Goal: Information Seeking & Learning: Compare options

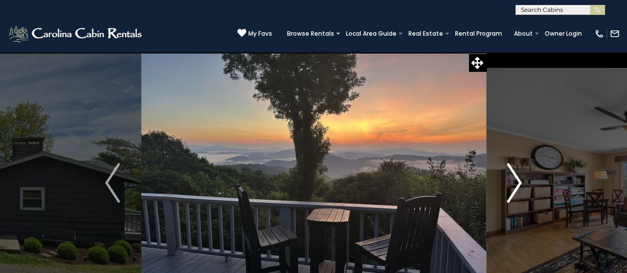
click at [518, 174] on img "Next" at bounding box center [514, 183] width 15 height 40
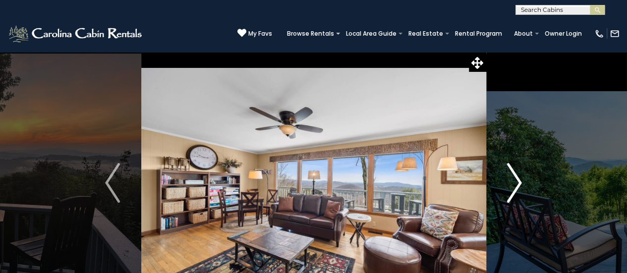
click at [518, 174] on img "Next" at bounding box center [514, 183] width 15 height 40
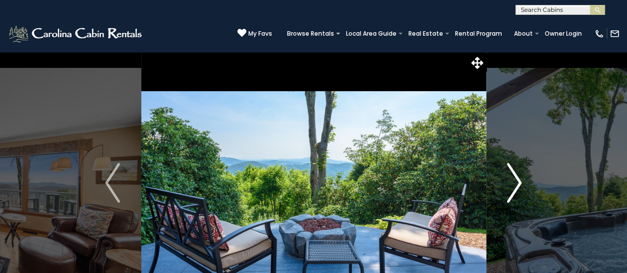
click at [518, 174] on img "Next" at bounding box center [514, 183] width 15 height 40
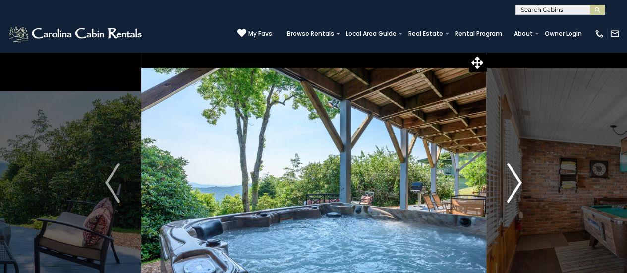
click at [518, 174] on img "Next" at bounding box center [514, 183] width 15 height 40
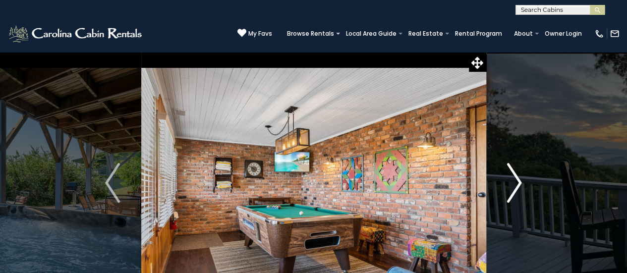
click at [518, 174] on img "Next" at bounding box center [514, 183] width 15 height 40
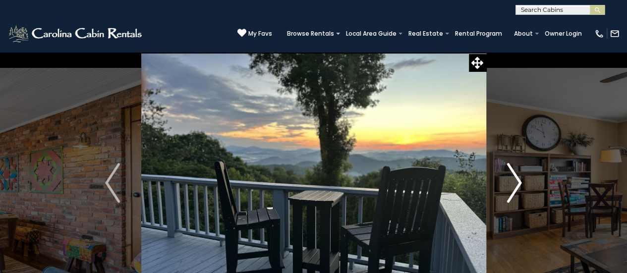
click at [517, 171] on img "Next" at bounding box center [514, 183] width 15 height 40
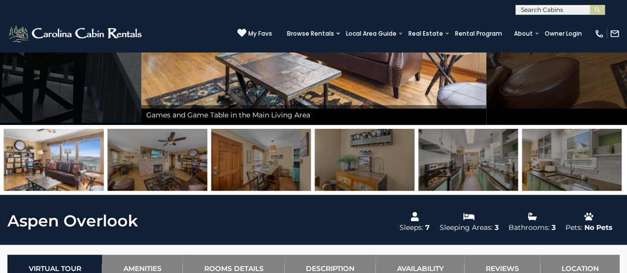
scroll to position [188, 0]
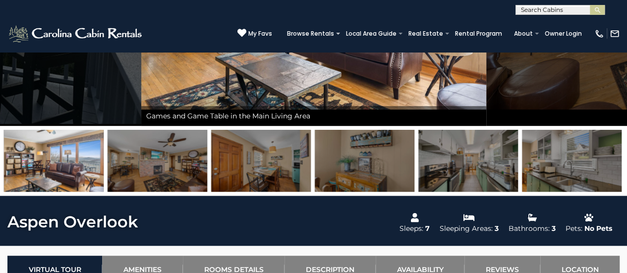
click at [51, 163] on img at bounding box center [54, 161] width 100 height 62
click at [135, 173] on img at bounding box center [158, 161] width 100 height 62
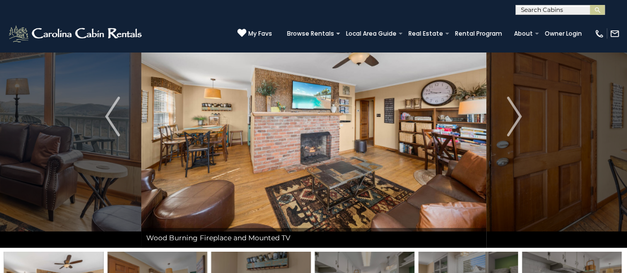
scroll to position [66, 0]
click at [516, 118] on img "Next" at bounding box center [514, 117] width 15 height 40
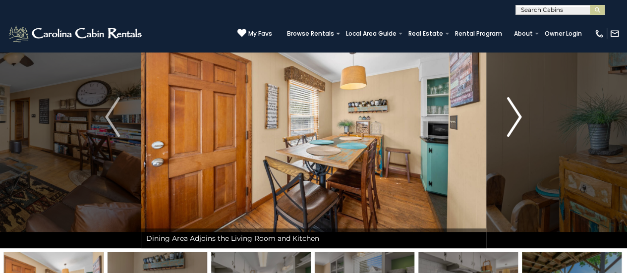
click at [515, 118] on img "Next" at bounding box center [514, 117] width 15 height 40
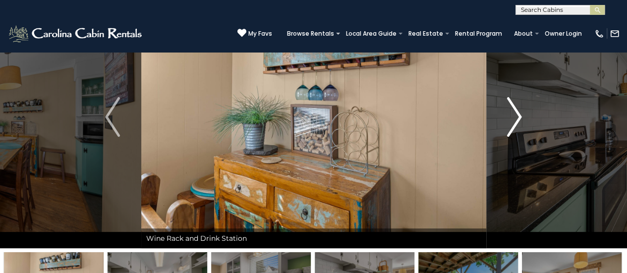
click at [515, 118] on img "Next" at bounding box center [514, 117] width 15 height 40
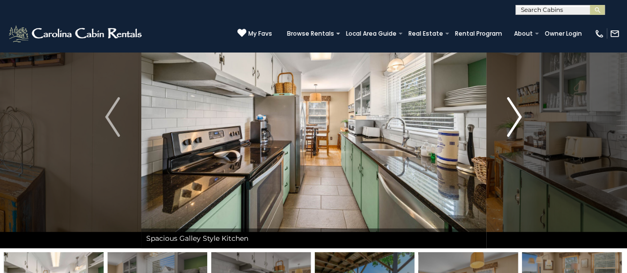
click at [515, 118] on img "Next" at bounding box center [514, 117] width 15 height 40
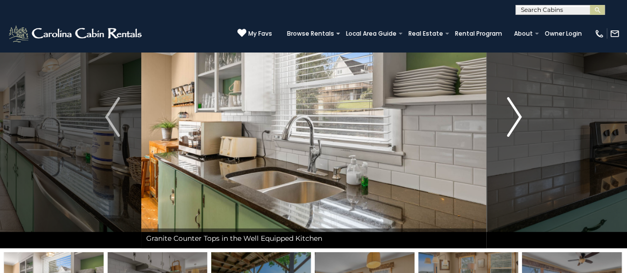
click at [515, 118] on img "Next" at bounding box center [514, 117] width 15 height 40
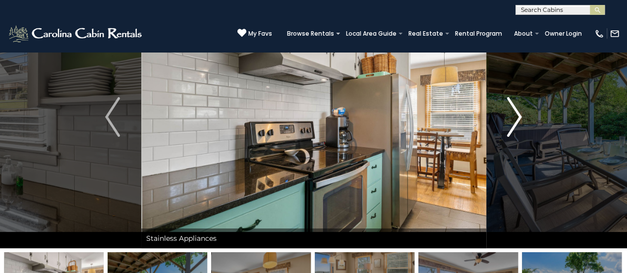
click at [515, 118] on img "Next" at bounding box center [514, 117] width 15 height 40
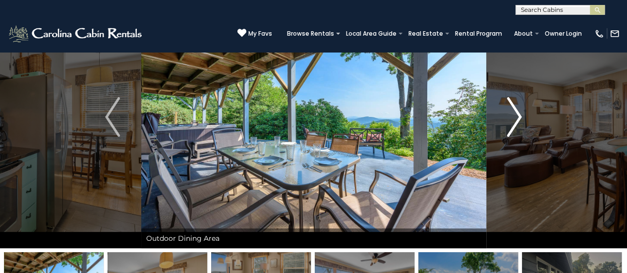
click at [515, 118] on img "Next" at bounding box center [514, 117] width 15 height 40
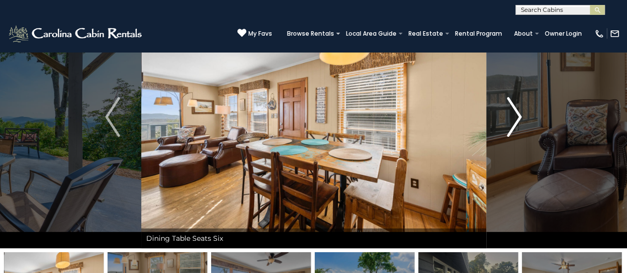
click at [515, 118] on img "Next" at bounding box center [514, 117] width 15 height 40
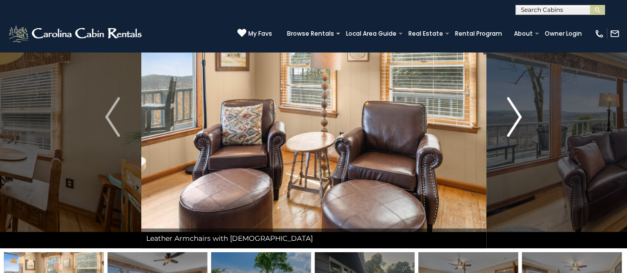
click at [515, 118] on img "Next" at bounding box center [514, 117] width 15 height 40
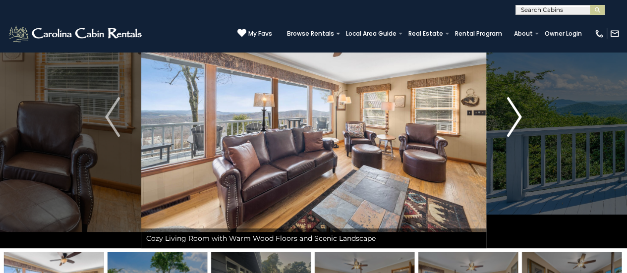
click at [515, 118] on img "Next" at bounding box center [514, 117] width 15 height 40
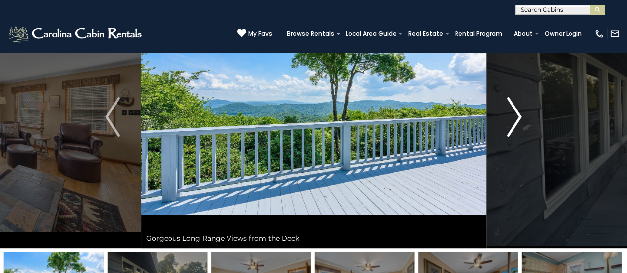
click at [515, 118] on img "Next" at bounding box center [514, 117] width 15 height 40
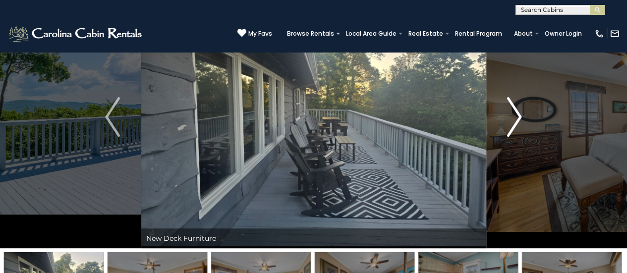
click at [515, 118] on img "Next" at bounding box center [514, 117] width 15 height 40
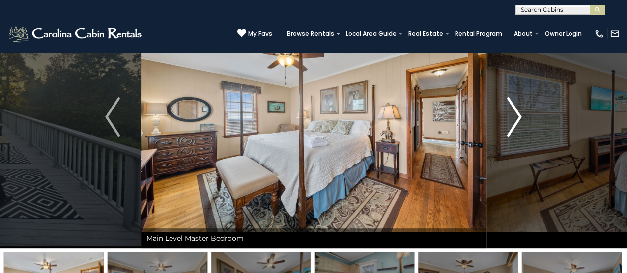
click at [515, 118] on img "Next" at bounding box center [514, 117] width 15 height 40
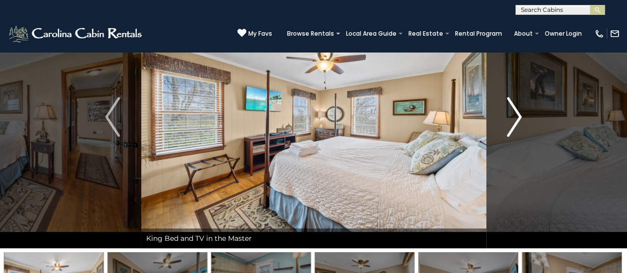
click at [515, 118] on img "Next" at bounding box center [514, 117] width 15 height 40
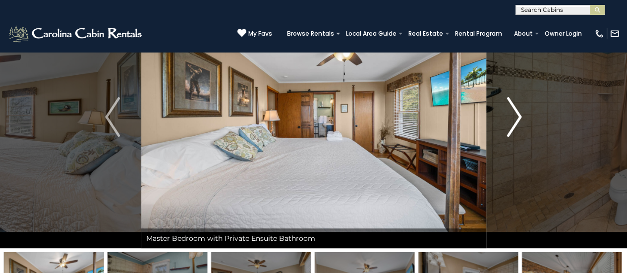
click at [515, 118] on img "Next" at bounding box center [514, 117] width 15 height 40
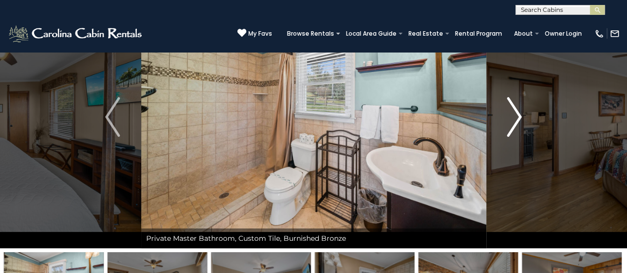
click at [515, 118] on img "Next" at bounding box center [514, 117] width 15 height 40
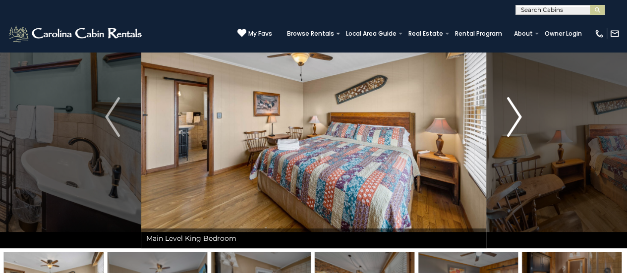
click at [515, 118] on img "Next" at bounding box center [514, 117] width 15 height 40
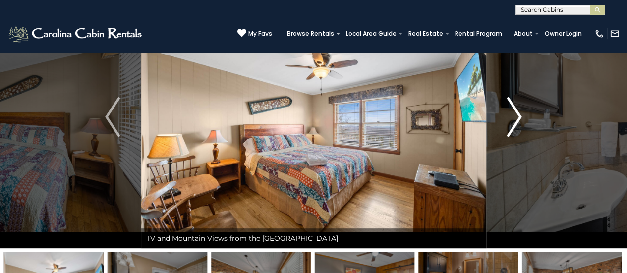
click at [515, 118] on img "Next" at bounding box center [514, 117] width 15 height 40
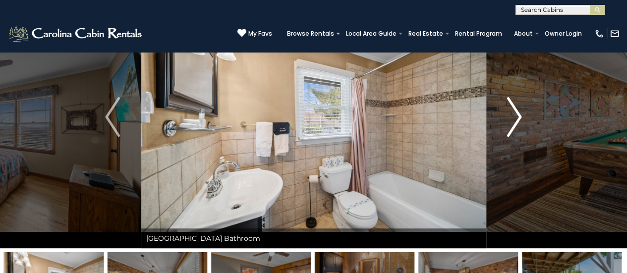
click at [515, 118] on img "Next" at bounding box center [514, 117] width 15 height 40
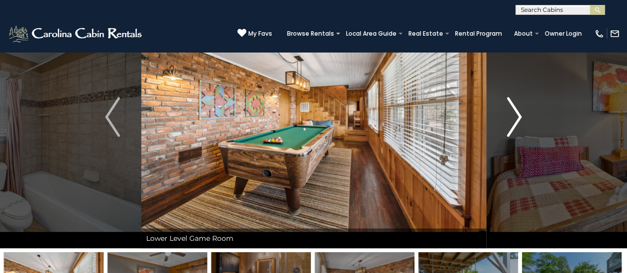
click at [515, 118] on img "Next" at bounding box center [514, 117] width 15 height 40
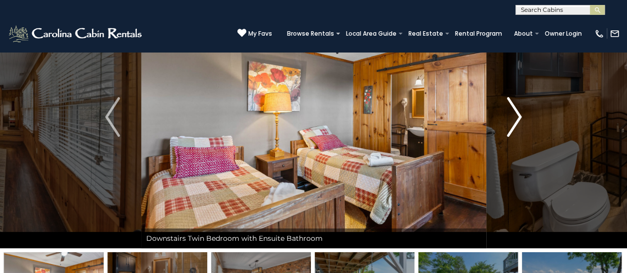
click at [515, 118] on img "Next" at bounding box center [514, 117] width 15 height 40
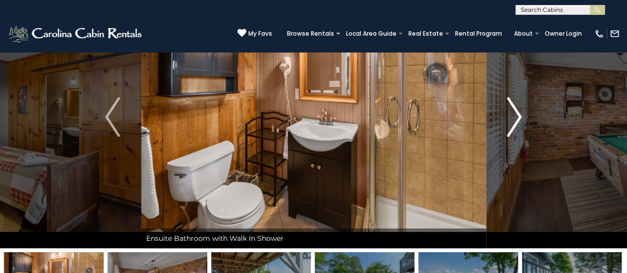
click at [515, 118] on img "Next" at bounding box center [514, 117] width 15 height 40
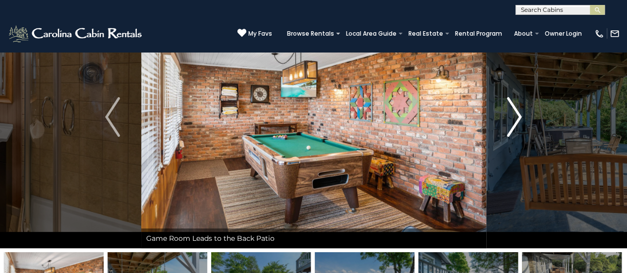
click at [515, 118] on img "Next" at bounding box center [514, 117] width 15 height 40
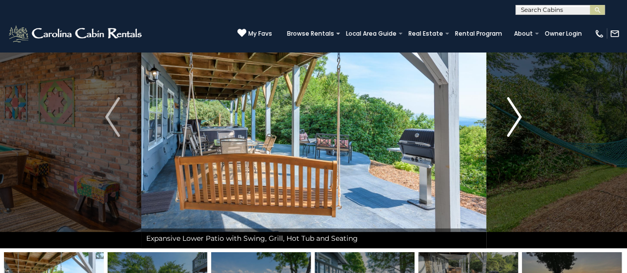
click at [515, 118] on img "Next" at bounding box center [514, 117] width 15 height 40
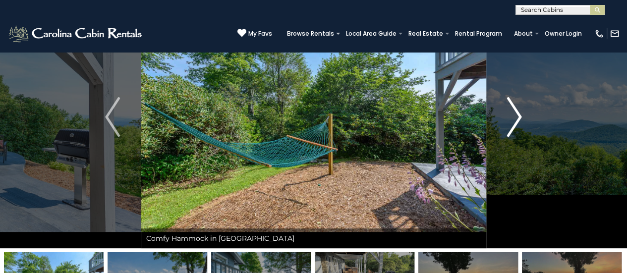
click at [515, 118] on img "Next" at bounding box center [514, 117] width 15 height 40
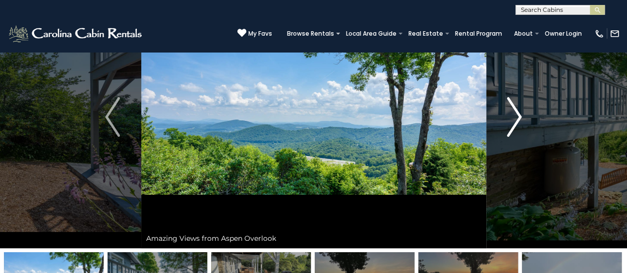
click at [515, 118] on img "Next" at bounding box center [514, 117] width 15 height 40
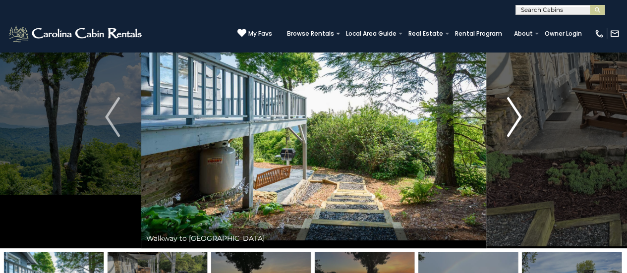
click at [515, 118] on img "Next" at bounding box center [514, 117] width 15 height 40
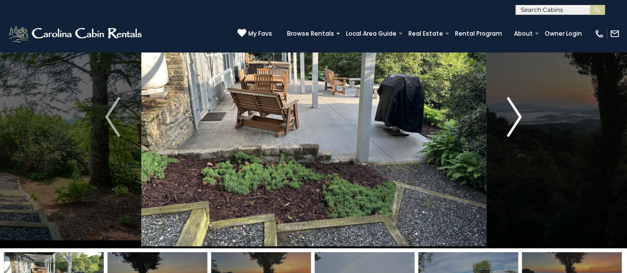
click at [515, 118] on img "Next" at bounding box center [514, 117] width 15 height 40
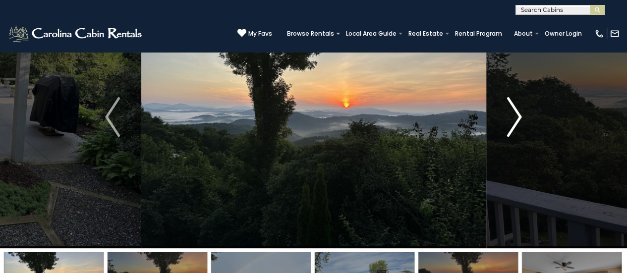
click at [515, 118] on img "Next" at bounding box center [514, 117] width 15 height 40
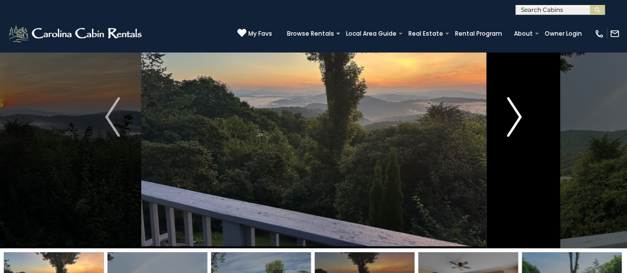
click at [515, 118] on img "Next" at bounding box center [514, 117] width 15 height 40
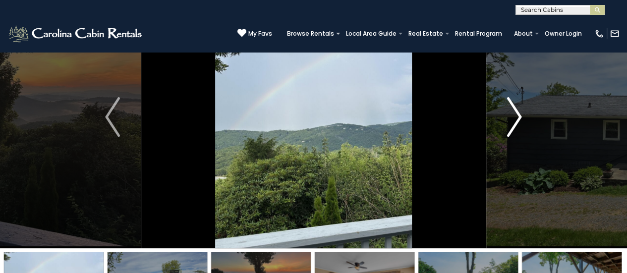
click at [515, 118] on img "Next" at bounding box center [514, 117] width 15 height 40
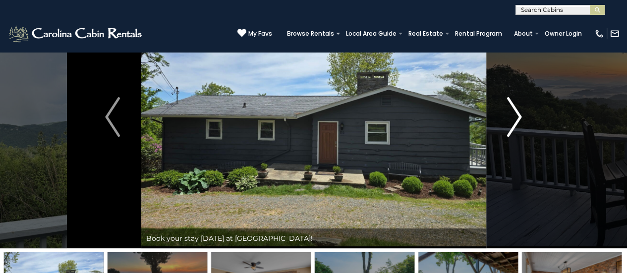
click at [515, 118] on img "Next" at bounding box center [514, 117] width 15 height 40
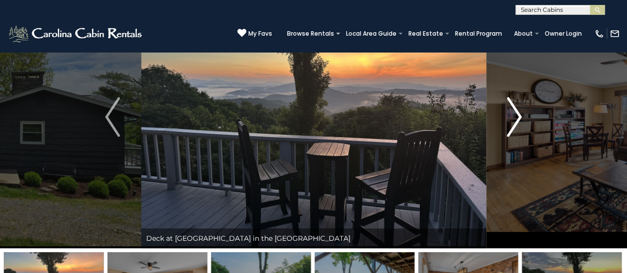
click at [515, 118] on img "Next" at bounding box center [514, 117] width 15 height 40
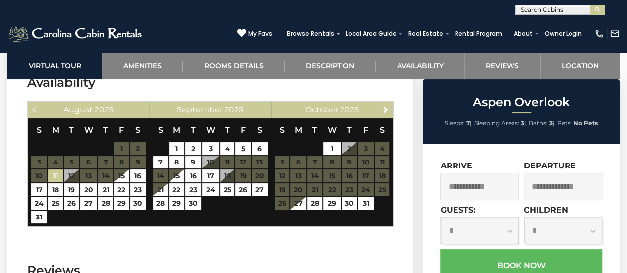
scroll to position [1872, 0]
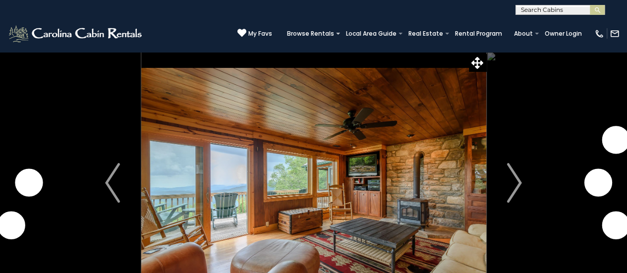
scroll to position [54, 0]
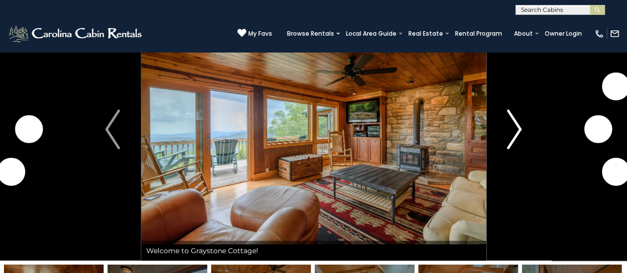
click at [512, 141] on img "Next" at bounding box center [514, 129] width 15 height 40
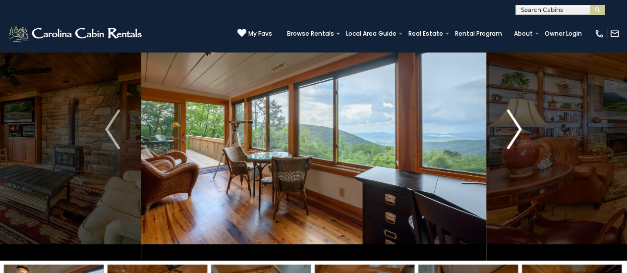
click at [512, 141] on img "Next" at bounding box center [514, 129] width 15 height 40
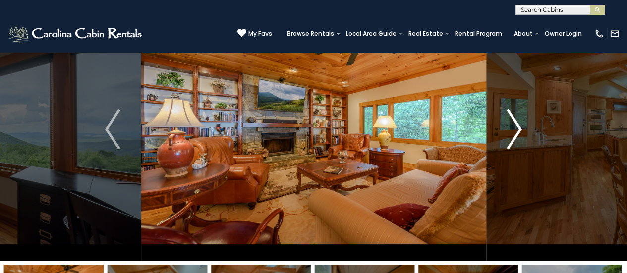
click at [512, 141] on img "Next" at bounding box center [514, 129] width 15 height 40
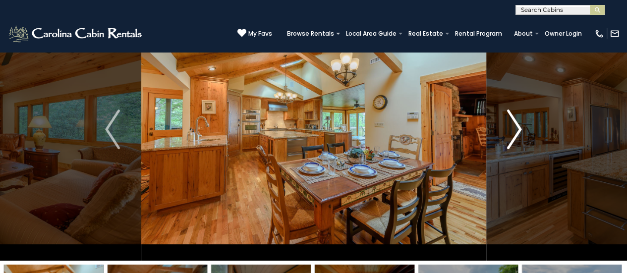
click at [512, 141] on img "Next" at bounding box center [514, 129] width 15 height 40
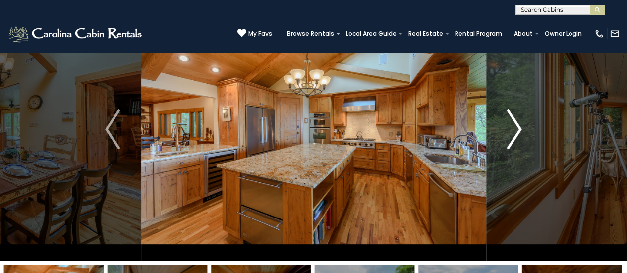
click at [512, 141] on img "Next" at bounding box center [514, 129] width 15 height 40
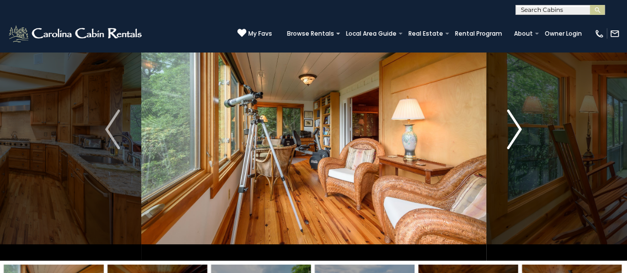
click at [512, 141] on img "Next" at bounding box center [514, 129] width 15 height 40
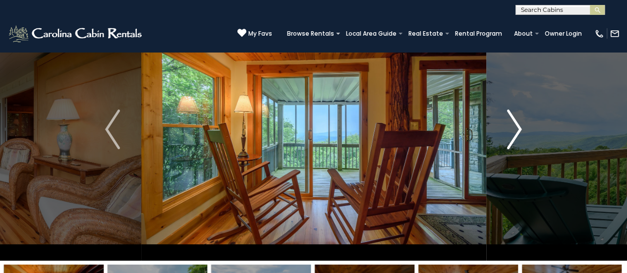
click at [512, 141] on img "Next" at bounding box center [514, 129] width 15 height 40
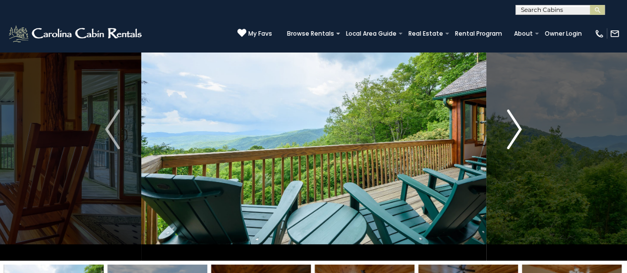
click at [512, 141] on img "Next" at bounding box center [514, 129] width 15 height 40
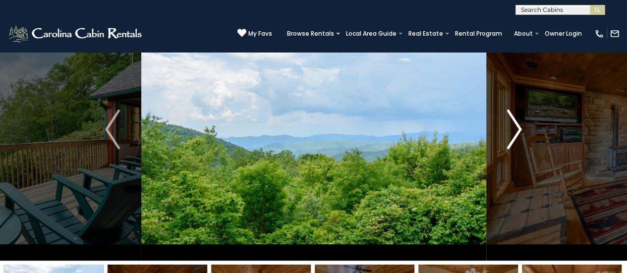
click at [512, 141] on img "Next" at bounding box center [514, 129] width 15 height 40
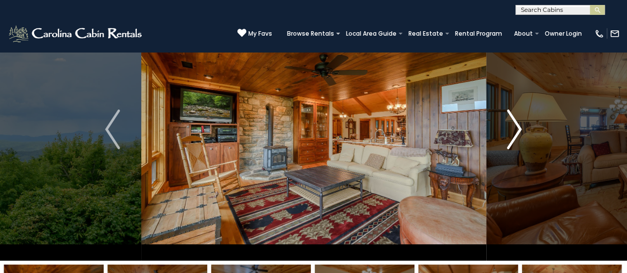
click at [512, 141] on img "Next" at bounding box center [514, 129] width 15 height 40
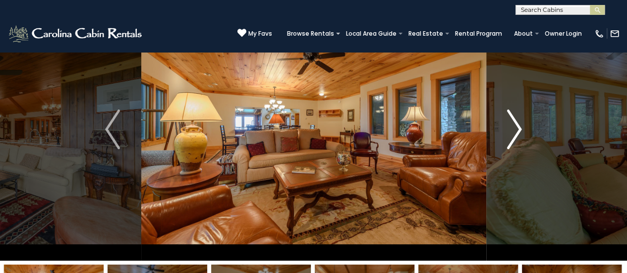
click at [512, 141] on img "Next" at bounding box center [514, 129] width 15 height 40
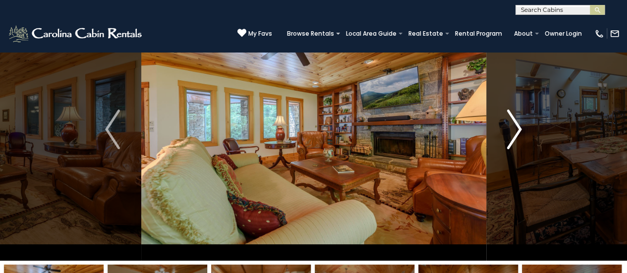
click at [512, 141] on img "Next" at bounding box center [514, 129] width 15 height 40
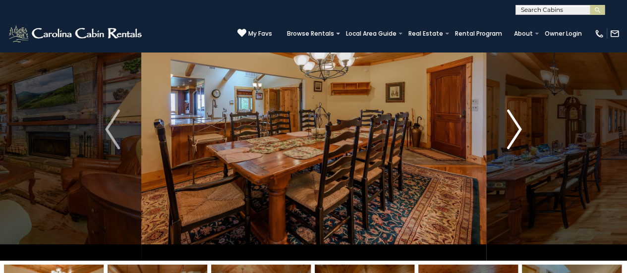
click at [512, 141] on img "Next" at bounding box center [514, 129] width 15 height 40
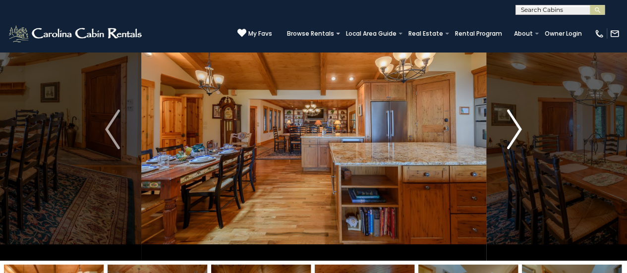
click at [512, 141] on img "Next" at bounding box center [514, 129] width 15 height 40
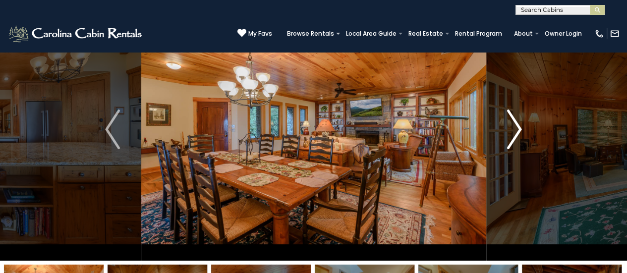
click at [512, 141] on img "Next" at bounding box center [514, 129] width 15 height 40
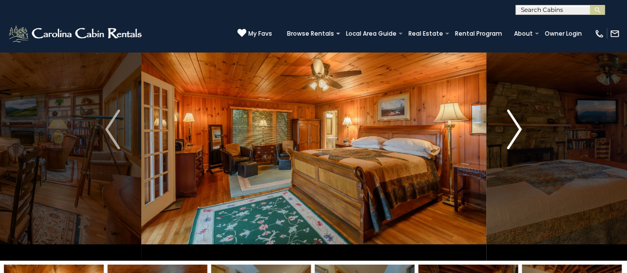
click at [512, 141] on img "Next" at bounding box center [514, 129] width 15 height 40
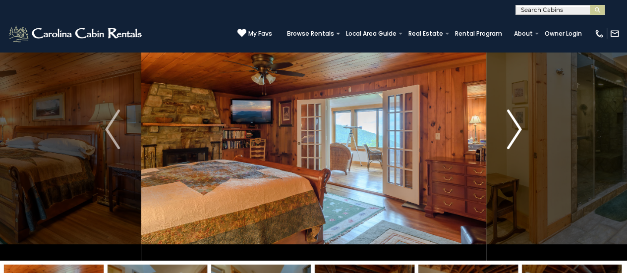
click at [512, 141] on img "Next" at bounding box center [514, 129] width 15 height 40
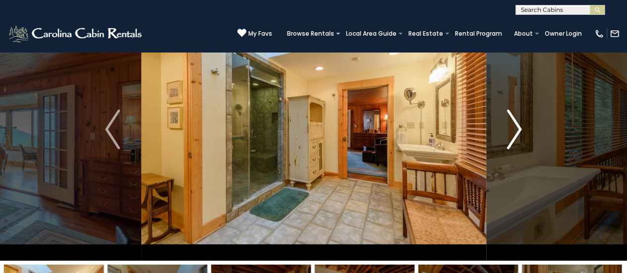
click at [512, 141] on img "Next" at bounding box center [514, 129] width 15 height 40
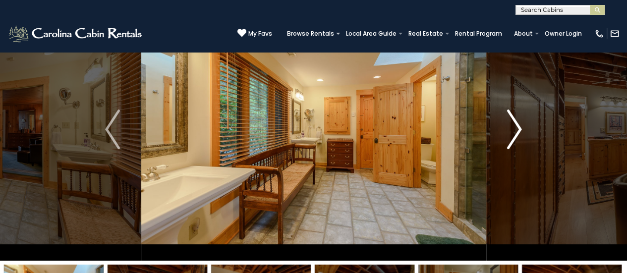
click at [512, 141] on img "Next" at bounding box center [514, 129] width 15 height 40
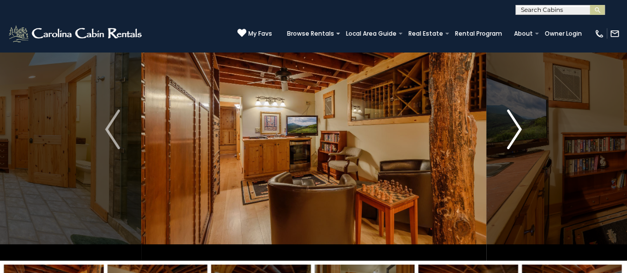
click at [512, 141] on img "Next" at bounding box center [514, 129] width 15 height 40
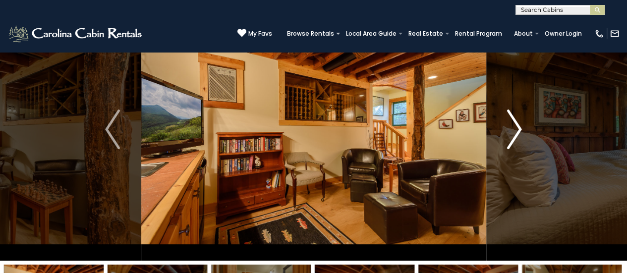
click at [512, 141] on img "Next" at bounding box center [514, 129] width 15 height 40
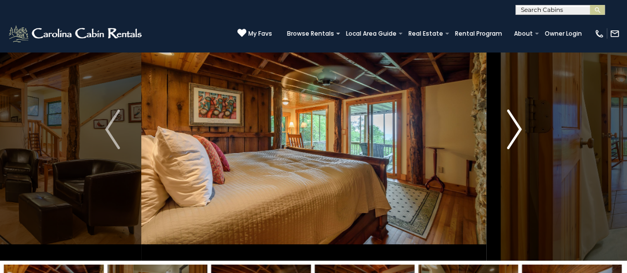
click at [512, 141] on img "Next" at bounding box center [514, 129] width 15 height 40
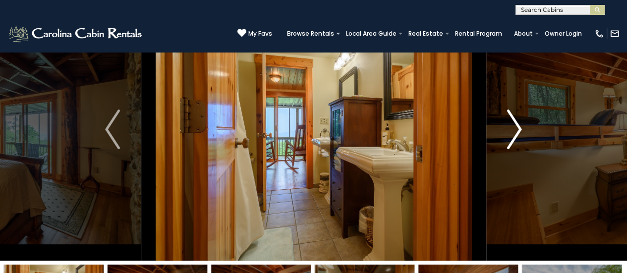
click at [512, 141] on img "Next" at bounding box center [514, 129] width 15 height 40
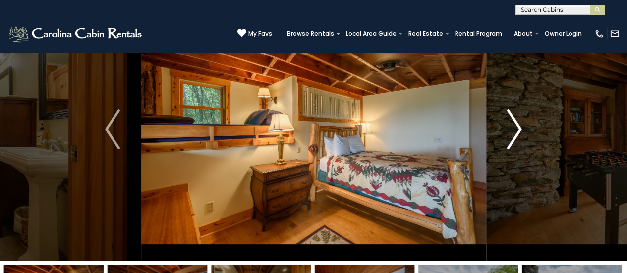
click at [512, 141] on img "Next" at bounding box center [514, 129] width 15 height 40
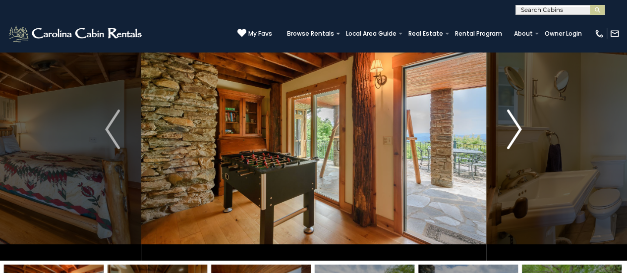
click at [512, 141] on img "Next" at bounding box center [514, 129] width 15 height 40
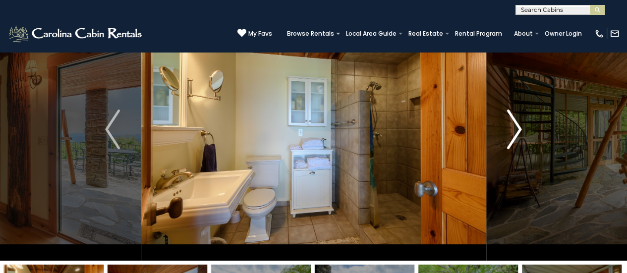
click at [512, 142] on img "Next" at bounding box center [514, 129] width 15 height 40
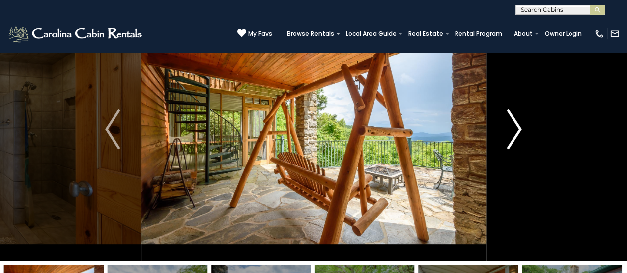
click at [512, 142] on img "Next" at bounding box center [514, 129] width 15 height 40
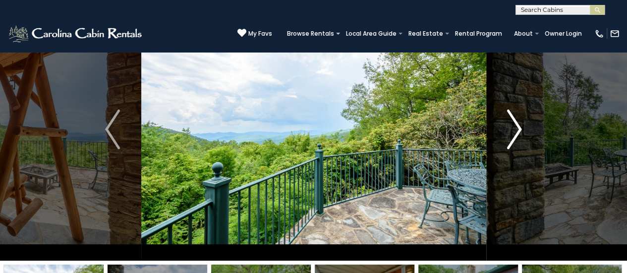
click at [512, 142] on img "Next" at bounding box center [514, 129] width 15 height 40
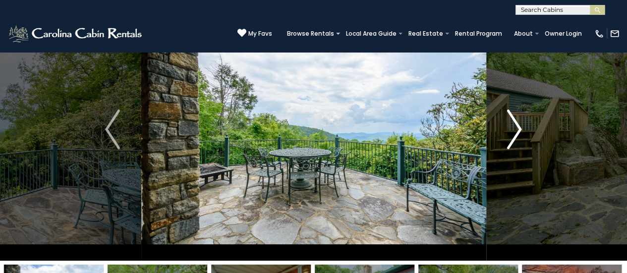
click at [512, 142] on img "Next" at bounding box center [514, 129] width 15 height 40
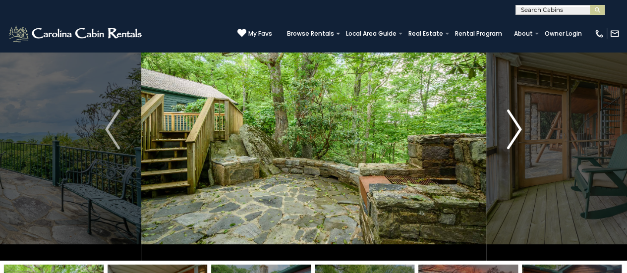
click at [512, 142] on img "Next" at bounding box center [514, 129] width 15 height 40
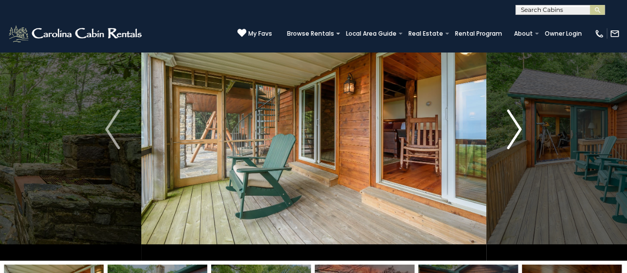
click at [512, 142] on img "Next" at bounding box center [514, 129] width 15 height 40
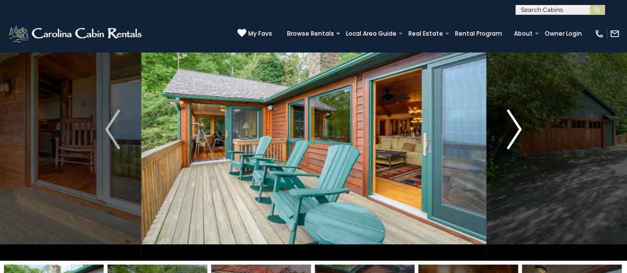
click at [512, 142] on img "Next" at bounding box center [514, 129] width 15 height 40
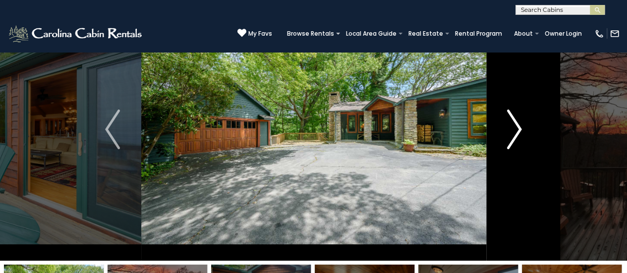
click at [512, 142] on img "Next" at bounding box center [514, 129] width 15 height 40
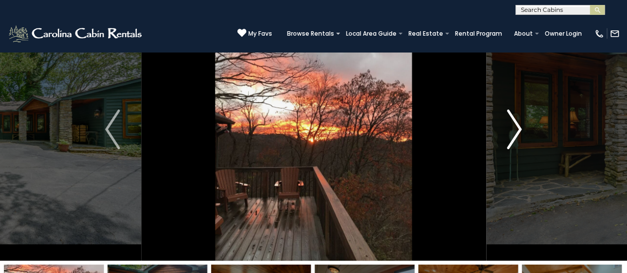
click at [512, 142] on img "Next" at bounding box center [514, 129] width 15 height 40
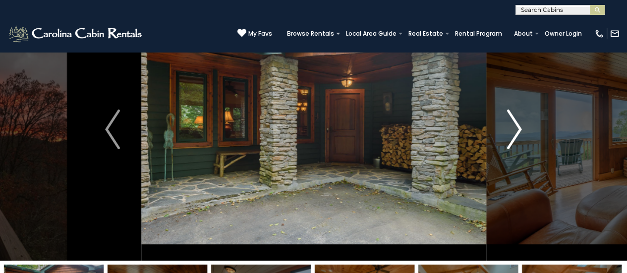
click at [512, 142] on img "Next" at bounding box center [514, 129] width 15 height 40
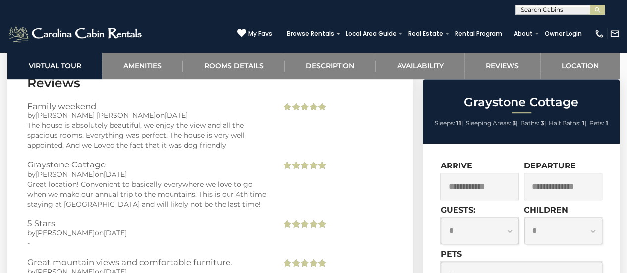
scroll to position [2072, 0]
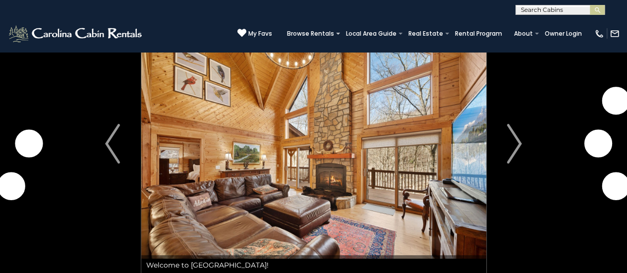
scroll to position [40, 0]
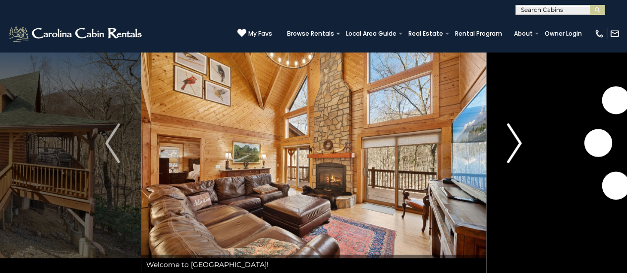
click at [510, 142] on img "Next" at bounding box center [514, 143] width 15 height 40
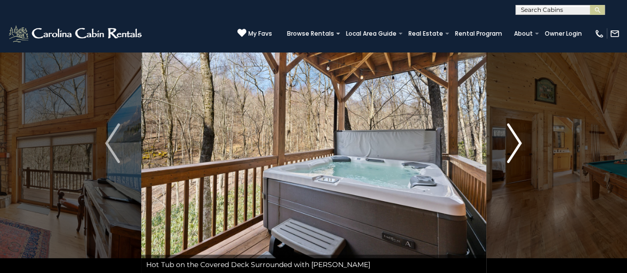
click at [513, 143] on img "Next" at bounding box center [514, 143] width 15 height 40
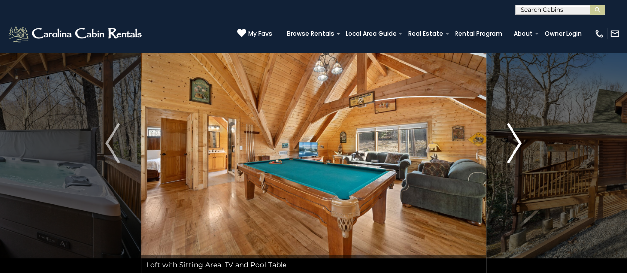
click at [513, 143] on img "Next" at bounding box center [514, 143] width 15 height 40
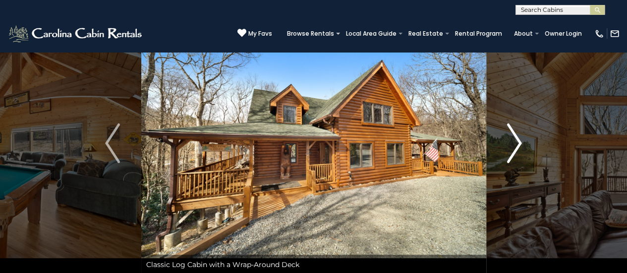
click at [513, 143] on img "Next" at bounding box center [514, 143] width 15 height 40
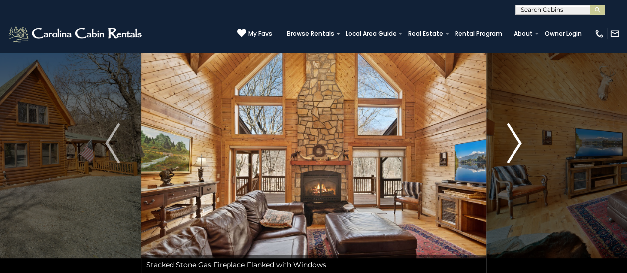
click at [513, 143] on img "Next" at bounding box center [514, 143] width 15 height 40
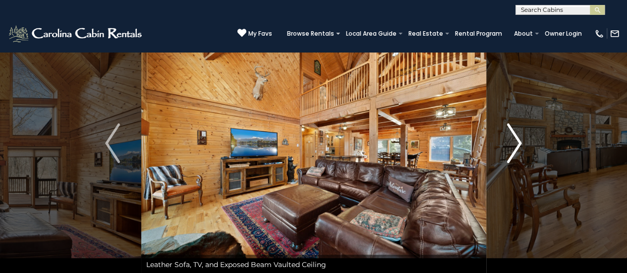
click at [513, 143] on img "Next" at bounding box center [514, 143] width 15 height 40
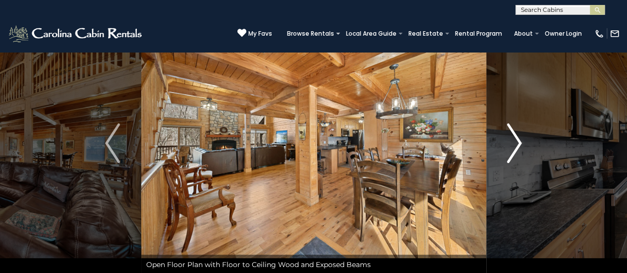
click at [513, 143] on img "Next" at bounding box center [514, 143] width 15 height 40
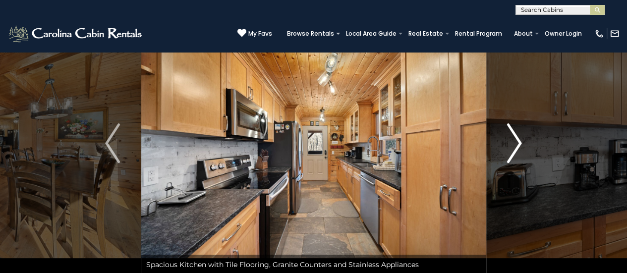
click at [513, 143] on img "Next" at bounding box center [514, 143] width 15 height 40
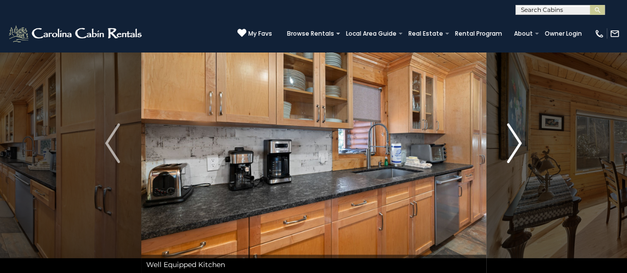
click at [513, 143] on img "Next" at bounding box center [514, 143] width 15 height 40
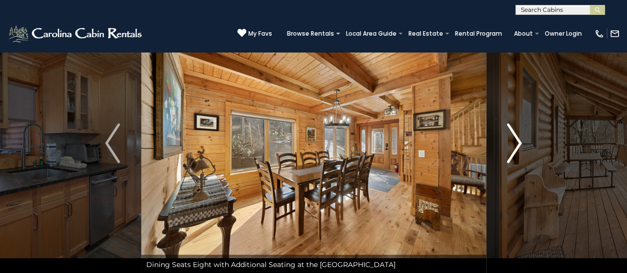
click at [513, 143] on img "Next" at bounding box center [514, 143] width 15 height 40
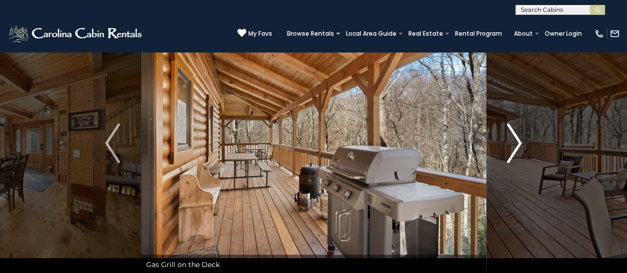
click at [513, 143] on img "Next" at bounding box center [514, 143] width 15 height 40
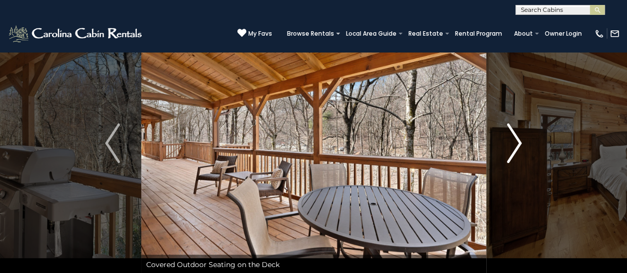
click at [513, 143] on img "Next" at bounding box center [514, 143] width 15 height 40
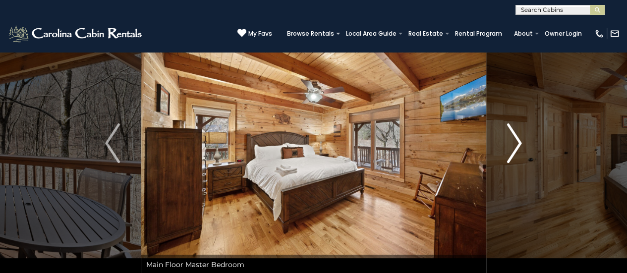
click at [513, 143] on img "Next" at bounding box center [514, 143] width 15 height 40
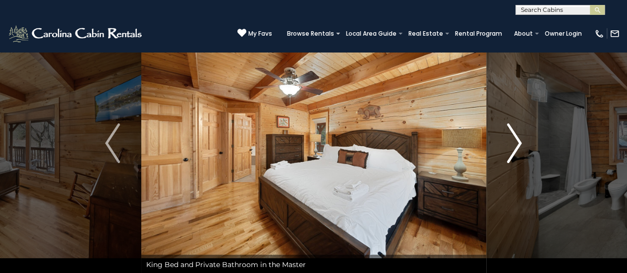
click at [513, 143] on img "Next" at bounding box center [514, 143] width 15 height 40
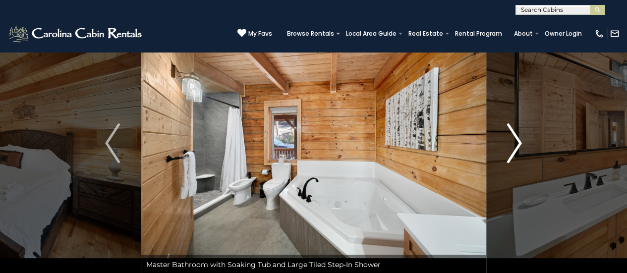
click at [513, 143] on img "Next" at bounding box center [514, 143] width 15 height 40
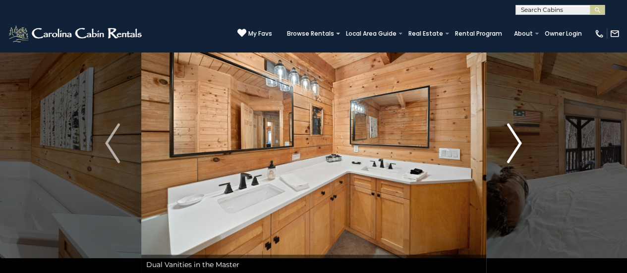
click at [513, 143] on img "Next" at bounding box center [514, 143] width 15 height 40
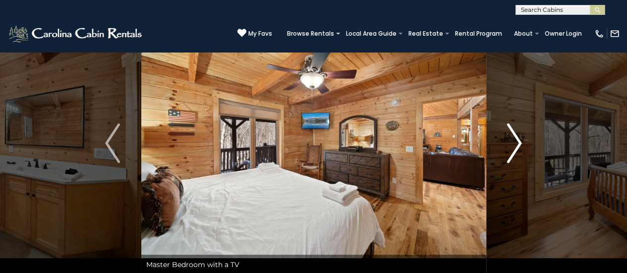
click at [513, 143] on img "Next" at bounding box center [514, 143] width 15 height 40
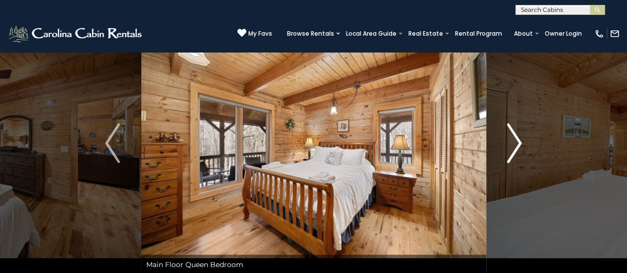
click at [513, 143] on img "Next" at bounding box center [514, 143] width 15 height 40
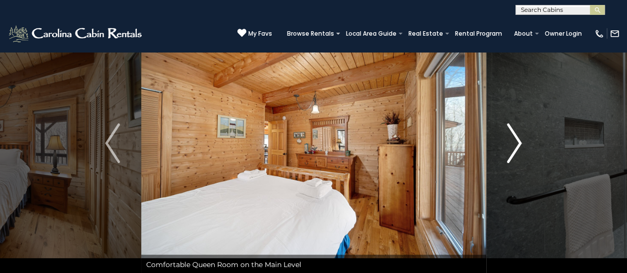
click at [513, 143] on img "Next" at bounding box center [514, 143] width 15 height 40
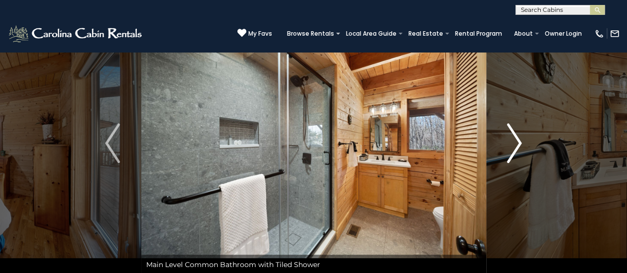
click at [513, 143] on img "Next" at bounding box center [514, 143] width 15 height 40
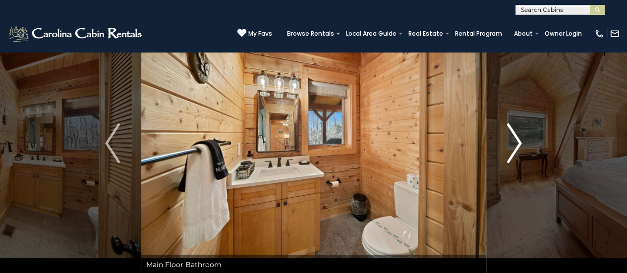
click at [513, 143] on img "Next" at bounding box center [514, 143] width 15 height 40
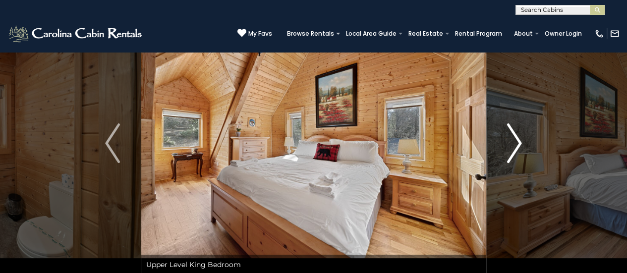
click at [513, 143] on img "Next" at bounding box center [514, 143] width 15 height 40
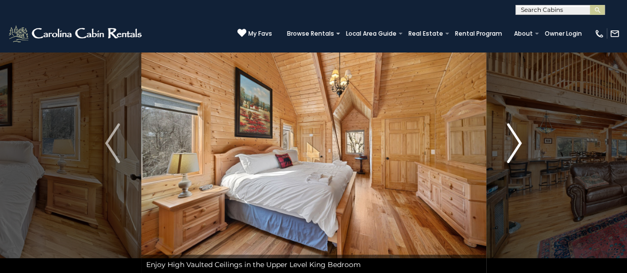
click at [513, 143] on img "Next" at bounding box center [514, 143] width 15 height 40
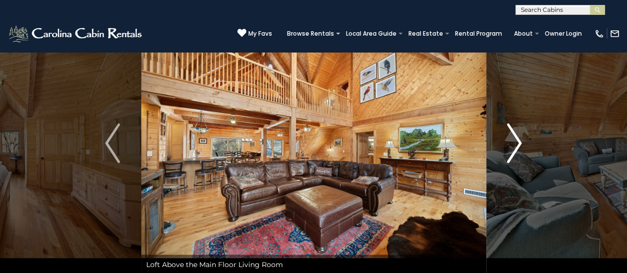
click at [513, 143] on img "Next" at bounding box center [514, 143] width 15 height 40
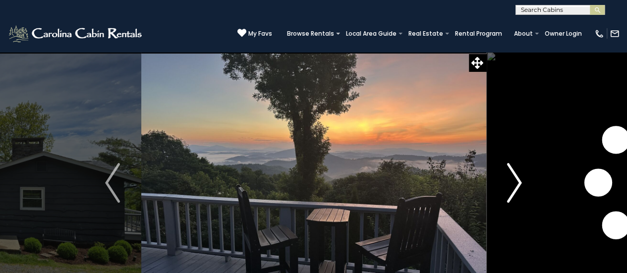
click at [519, 177] on img "Next" at bounding box center [514, 183] width 15 height 40
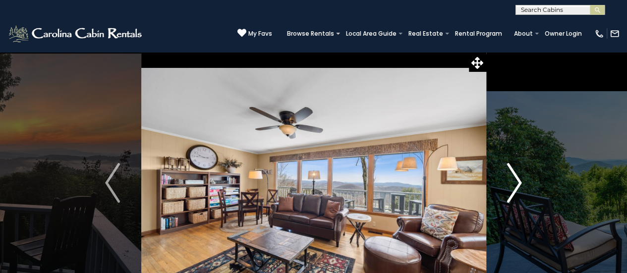
click at [519, 176] on img "Next" at bounding box center [514, 183] width 15 height 40
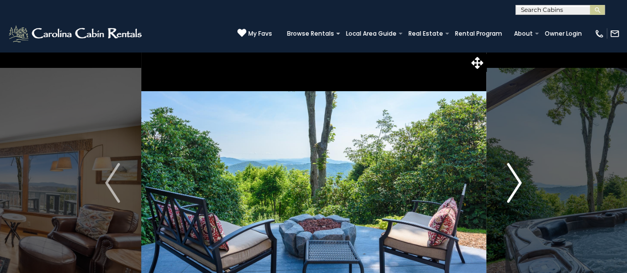
click at [519, 176] on img "Next" at bounding box center [514, 183] width 15 height 40
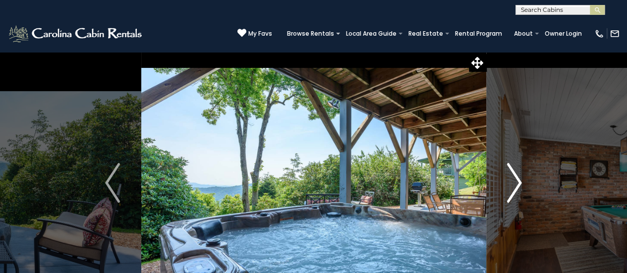
click at [519, 176] on img "Next" at bounding box center [514, 183] width 15 height 40
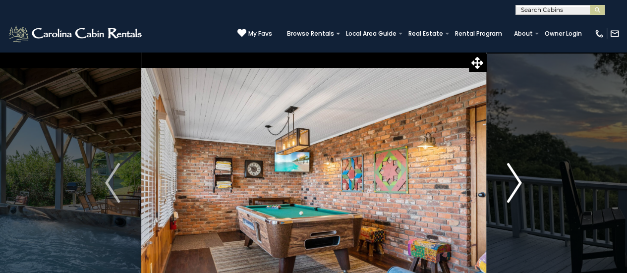
click at [519, 176] on img "Next" at bounding box center [514, 183] width 15 height 40
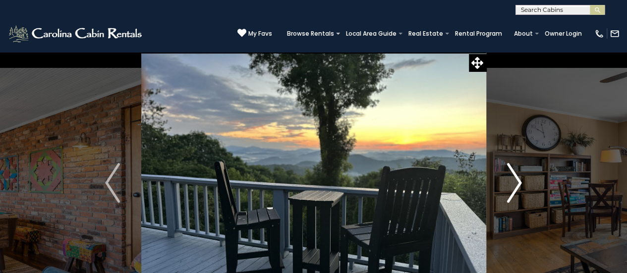
click at [519, 176] on img "Next" at bounding box center [514, 183] width 15 height 40
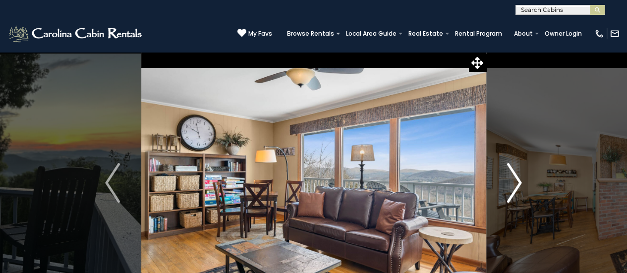
click at [519, 176] on img "Next" at bounding box center [514, 183] width 15 height 40
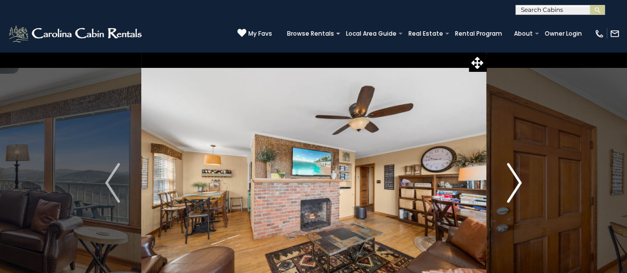
click at [519, 176] on img "Next" at bounding box center [514, 183] width 15 height 40
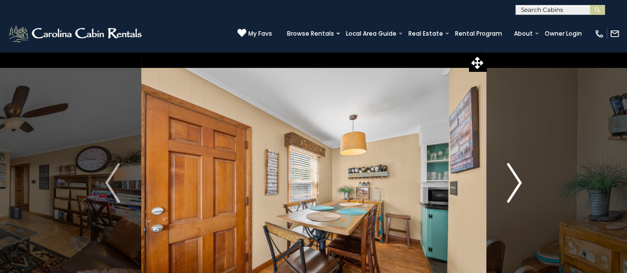
click at [519, 176] on img "Next" at bounding box center [514, 183] width 15 height 40
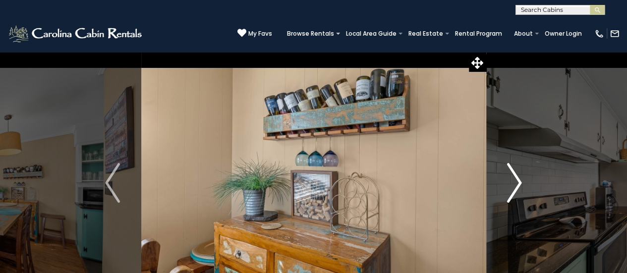
click at [519, 176] on img "Next" at bounding box center [514, 183] width 15 height 40
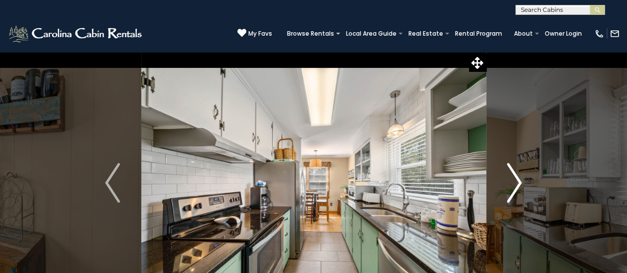
click at [519, 176] on img "Next" at bounding box center [514, 183] width 15 height 40
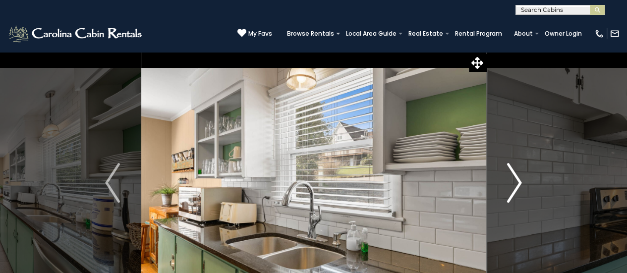
click at [519, 176] on img "Next" at bounding box center [514, 183] width 15 height 40
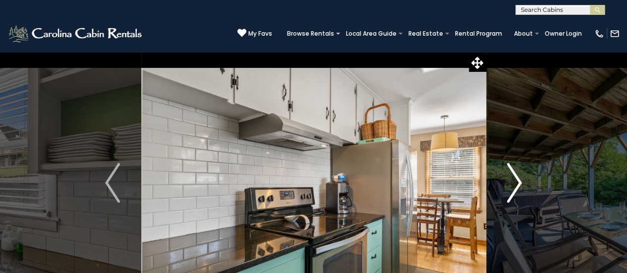
click at [519, 176] on img "Next" at bounding box center [514, 183] width 15 height 40
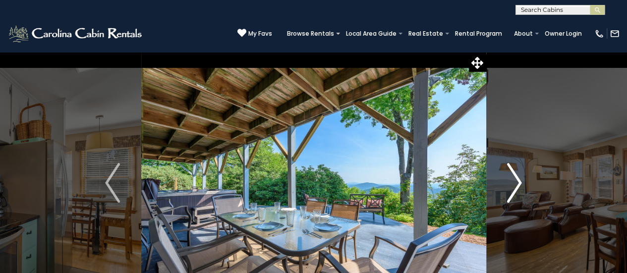
click at [519, 176] on img "Next" at bounding box center [514, 183] width 15 height 40
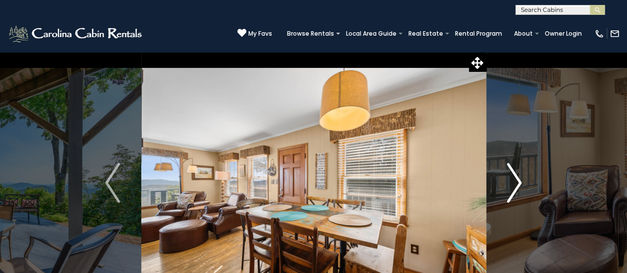
click at [519, 176] on img "Next" at bounding box center [514, 183] width 15 height 40
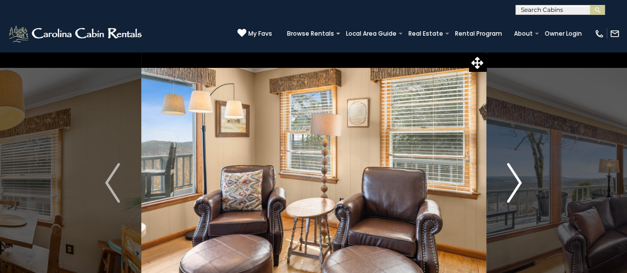
click at [519, 176] on img "Next" at bounding box center [514, 183] width 15 height 40
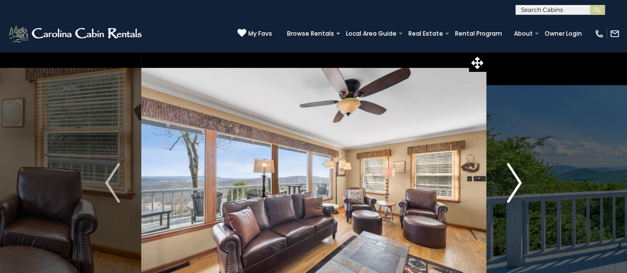
click at [519, 176] on img "Next" at bounding box center [514, 183] width 15 height 40
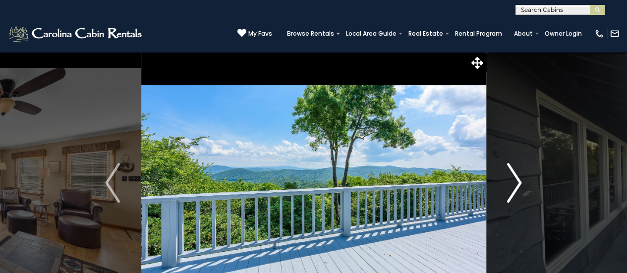
click at [519, 176] on img "Next" at bounding box center [514, 183] width 15 height 40
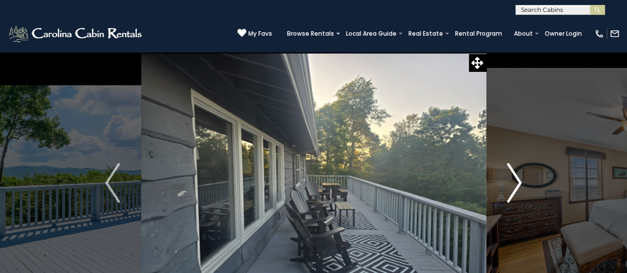
click at [519, 176] on img "Next" at bounding box center [514, 183] width 15 height 40
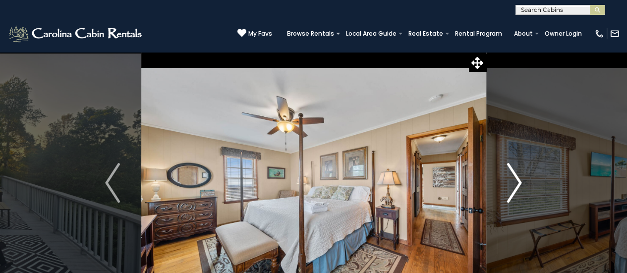
click at [519, 176] on img "Next" at bounding box center [514, 183] width 15 height 40
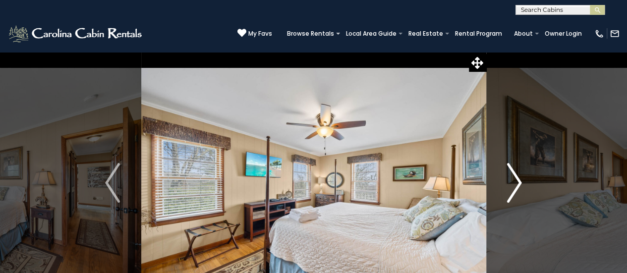
click at [519, 176] on img "Next" at bounding box center [514, 183] width 15 height 40
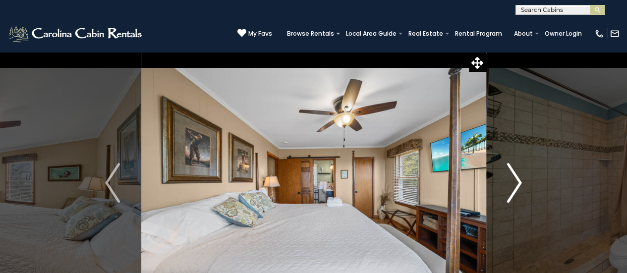
click at [519, 176] on img "Next" at bounding box center [514, 183] width 15 height 40
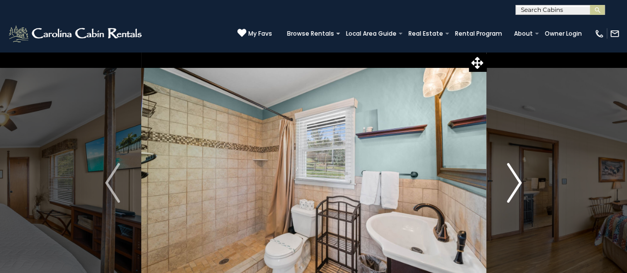
click at [519, 176] on img "Next" at bounding box center [514, 183] width 15 height 40
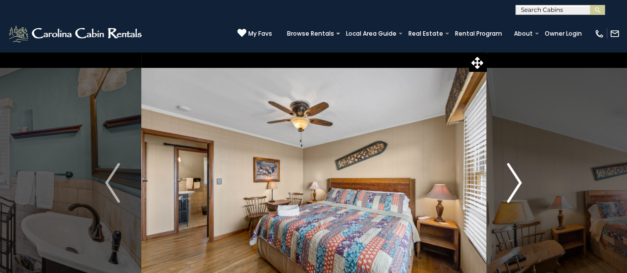
click at [519, 176] on img "Next" at bounding box center [514, 183] width 15 height 40
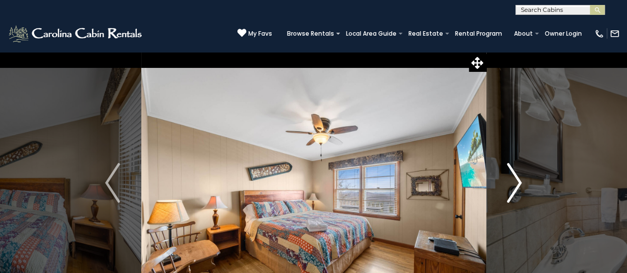
click at [519, 176] on img "Next" at bounding box center [514, 183] width 15 height 40
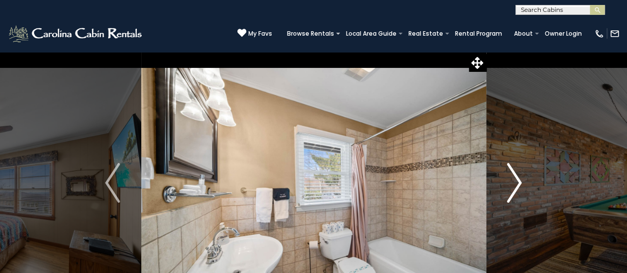
click at [519, 176] on img "Next" at bounding box center [514, 183] width 15 height 40
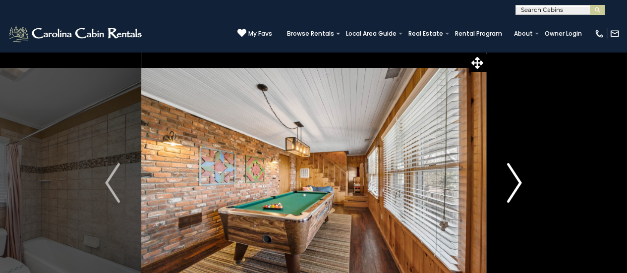
click at [519, 176] on img "Next" at bounding box center [514, 183] width 15 height 40
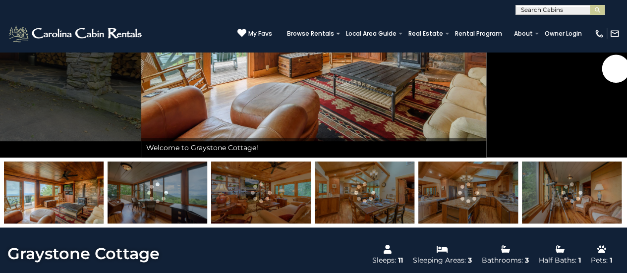
scroll to position [28, 0]
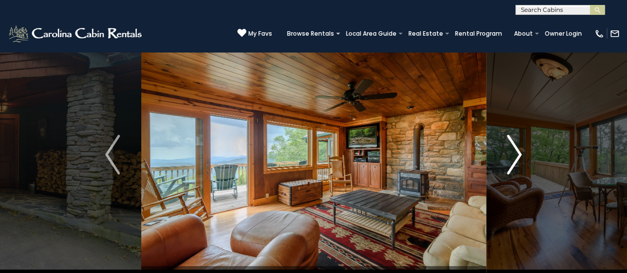
click at [510, 174] on button "Next" at bounding box center [514, 154] width 57 height 263
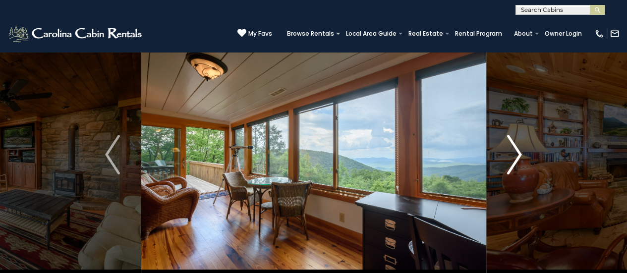
click at [510, 173] on img "Next" at bounding box center [514, 155] width 15 height 40
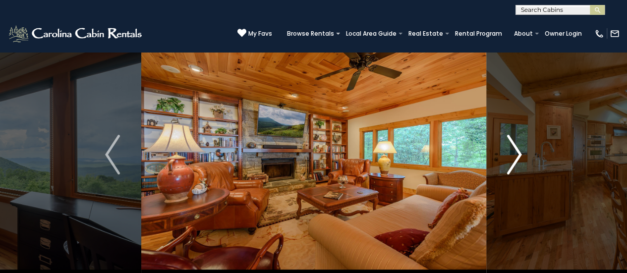
click at [510, 173] on img "Next" at bounding box center [514, 155] width 15 height 40
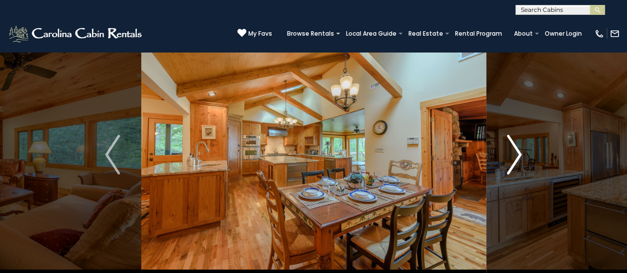
click at [510, 173] on img "Next" at bounding box center [514, 155] width 15 height 40
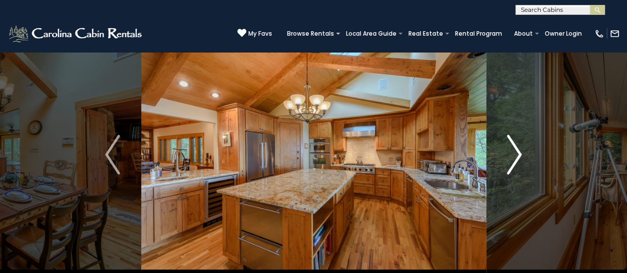
click at [510, 172] on img "Next" at bounding box center [514, 155] width 15 height 40
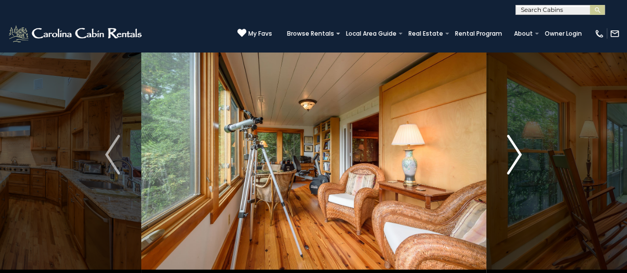
click at [510, 172] on img "Next" at bounding box center [514, 155] width 15 height 40
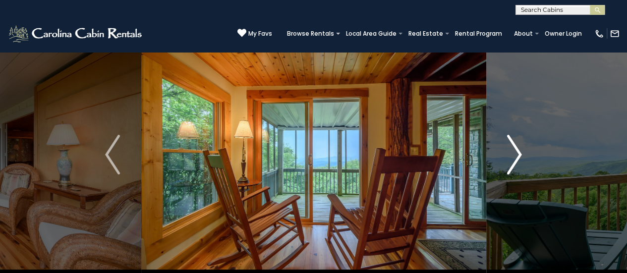
click at [510, 172] on img "Next" at bounding box center [514, 155] width 15 height 40
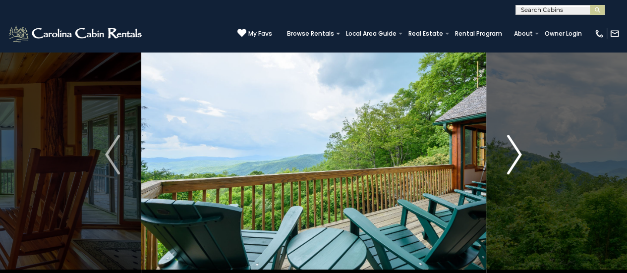
click at [510, 172] on img "Next" at bounding box center [514, 155] width 15 height 40
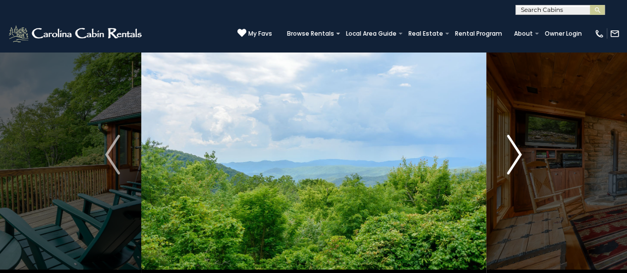
click at [510, 172] on img "Next" at bounding box center [514, 155] width 15 height 40
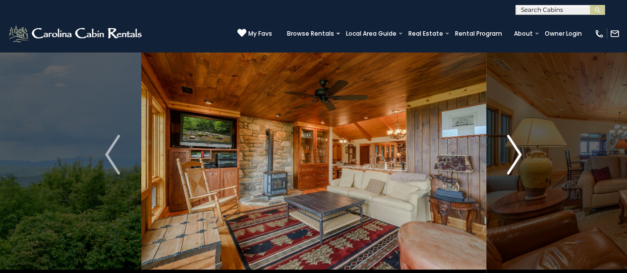
click at [510, 172] on img "Next" at bounding box center [514, 155] width 15 height 40
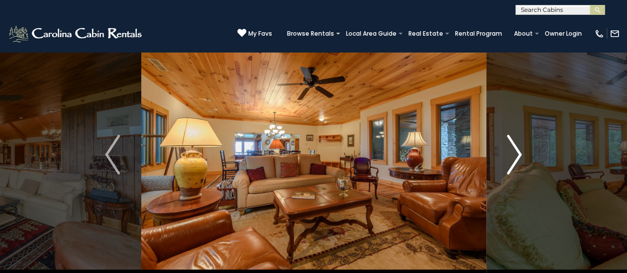
click at [510, 172] on img "Next" at bounding box center [514, 155] width 15 height 40
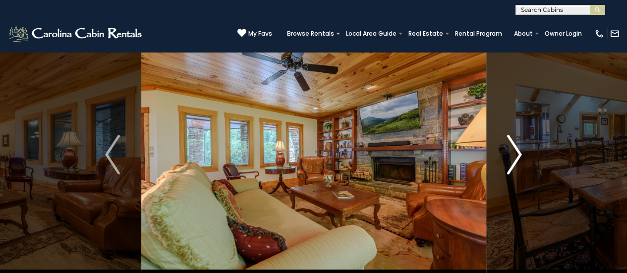
click at [510, 172] on img "Next" at bounding box center [514, 155] width 15 height 40
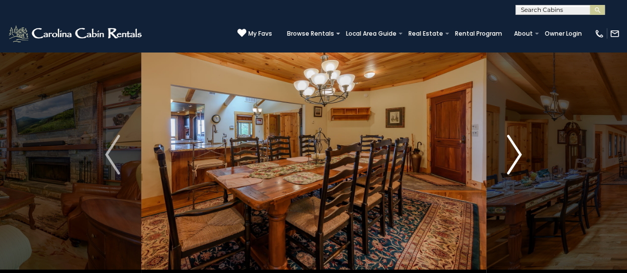
click at [510, 172] on img "Next" at bounding box center [514, 155] width 15 height 40
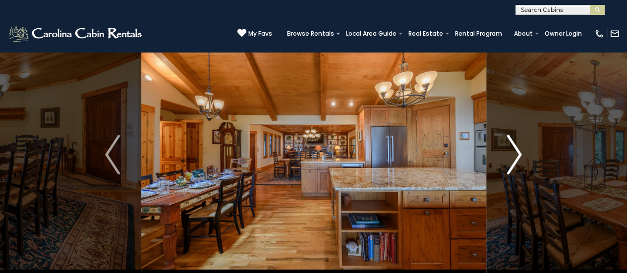
click at [510, 172] on img "Next" at bounding box center [514, 155] width 15 height 40
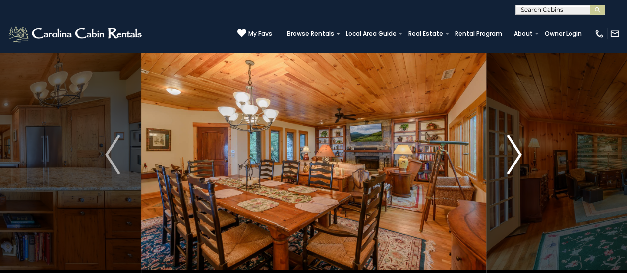
click at [510, 172] on img "Next" at bounding box center [514, 155] width 15 height 40
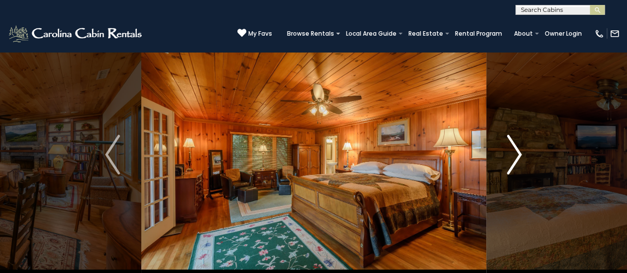
click at [510, 172] on img "Next" at bounding box center [514, 155] width 15 height 40
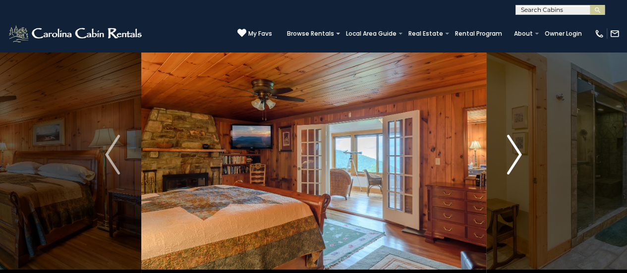
click at [510, 172] on img "Next" at bounding box center [514, 155] width 15 height 40
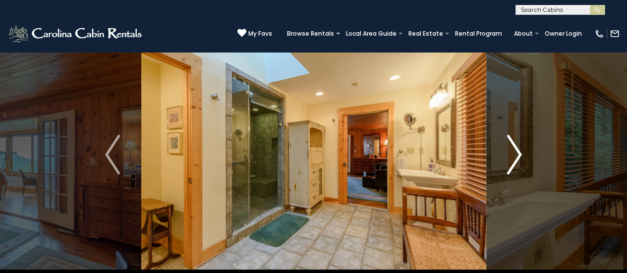
click at [513, 161] on img "Next" at bounding box center [514, 155] width 15 height 40
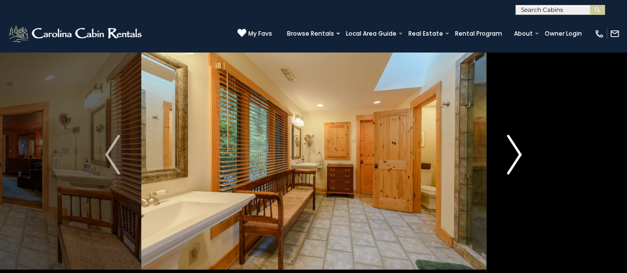
click at [513, 161] on img "Next" at bounding box center [514, 155] width 15 height 40
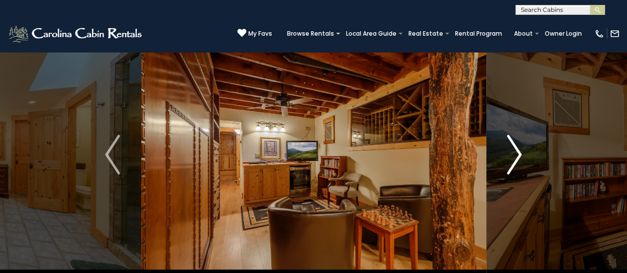
click at [513, 161] on img "Next" at bounding box center [514, 155] width 15 height 40
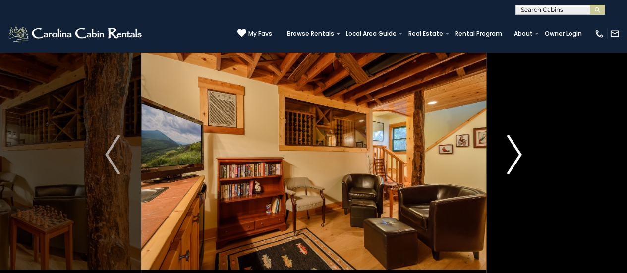
click at [513, 161] on img "Next" at bounding box center [514, 155] width 15 height 40
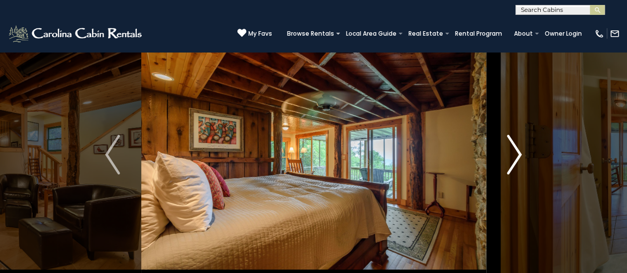
click at [513, 161] on img "Next" at bounding box center [514, 155] width 15 height 40
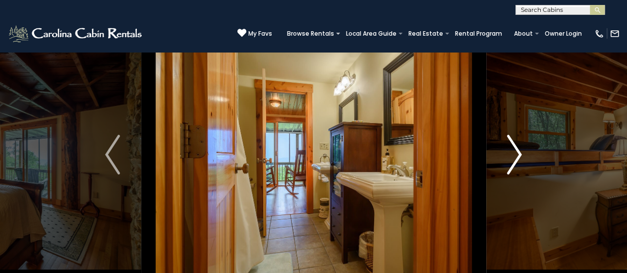
click at [513, 161] on img "Next" at bounding box center [514, 155] width 15 height 40
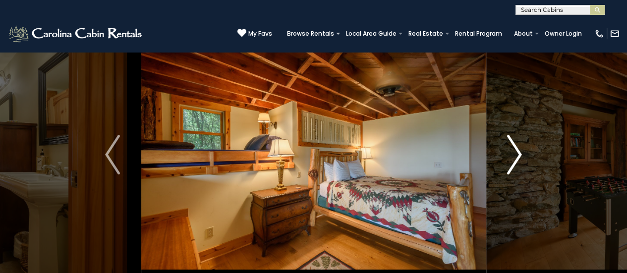
click at [513, 161] on img "Next" at bounding box center [514, 155] width 15 height 40
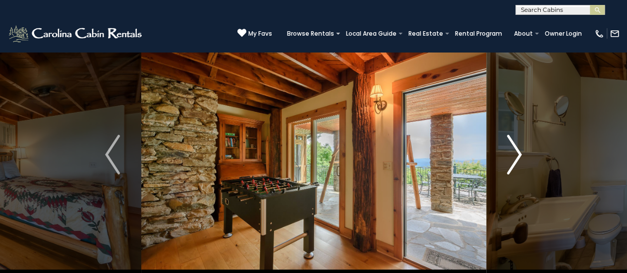
click at [513, 161] on img "Next" at bounding box center [514, 155] width 15 height 40
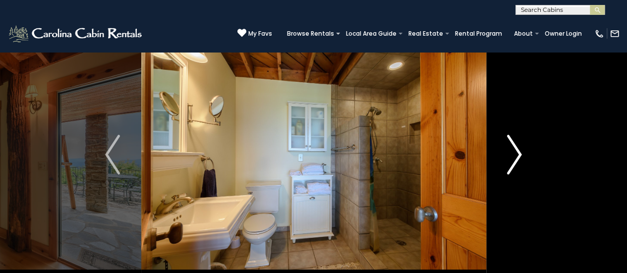
click at [513, 161] on img "Next" at bounding box center [514, 155] width 15 height 40
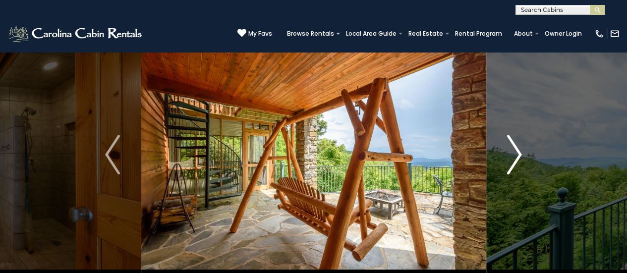
click at [513, 161] on img "Next" at bounding box center [514, 155] width 15 height 40
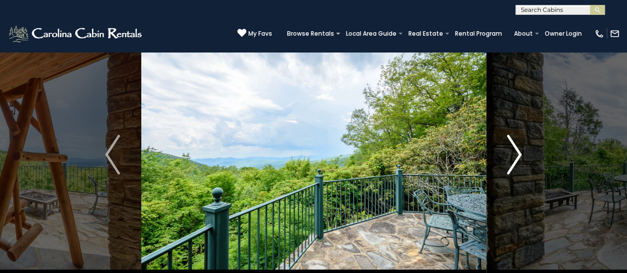
click at [513, 161] on img "Next" at bounding box center [514, 155] width 15 height 40
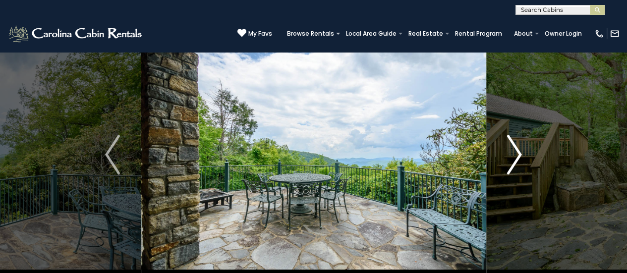
click at [513, 161] on img "Next" at bounding box center [514, 155] width 15 height 40
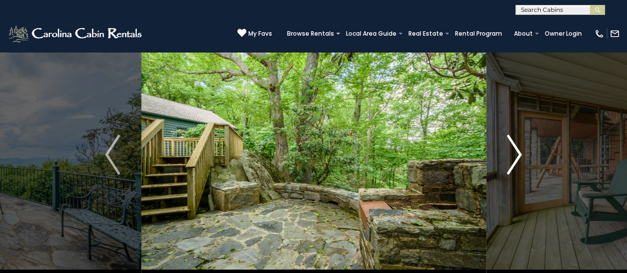
click at [513, 161] on img "Next" at bounding box center [514, 155] width 15 height 40
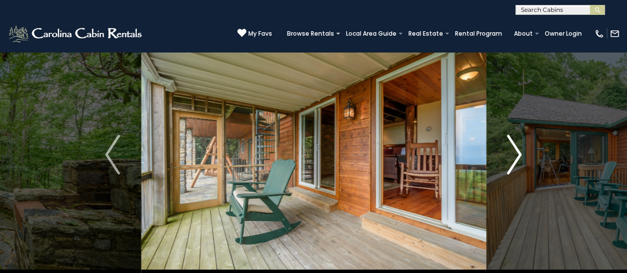
click at [513, 161] on img "Next" at bounding box center [514, 155] width 15 height 40
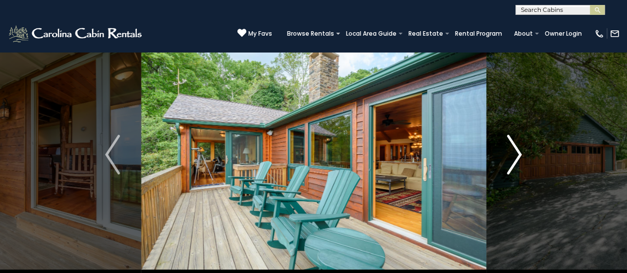
click at [513, 161] on img "Next" at bounding box center [514, 155] width 15 height 40
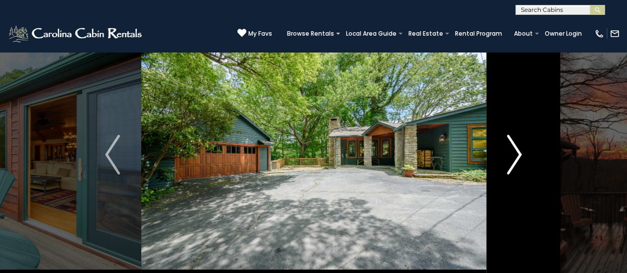
click at [513, 161] on img "Next" at bounding box center [514, 155] width 15 height 40
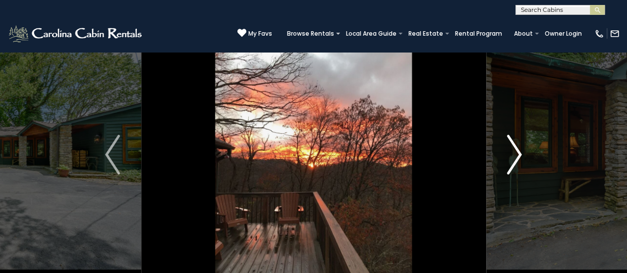
click at [513, 161] on img "Next" at bounding box center [514, 155] width 15 height 40
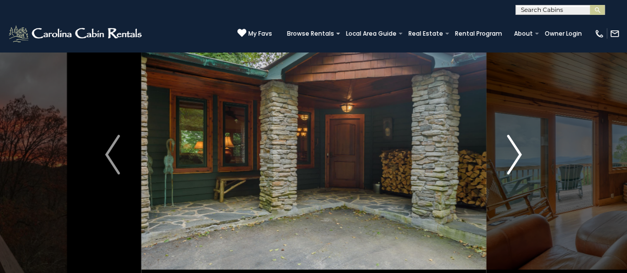
click at [513, 161] on img "Next" at bounding box center [514, 155] width 15 height 40
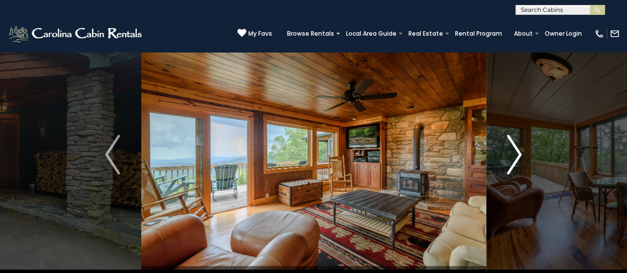
click at [513, 161] on img "Next" at bounding box center [514, 155] width 15 height 40
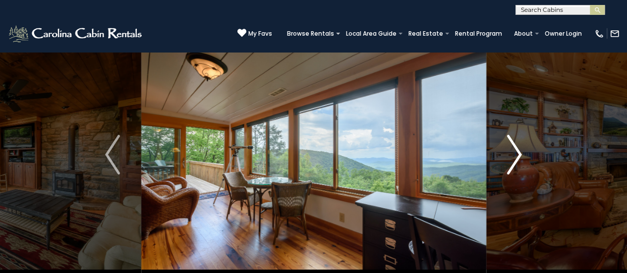
click at [513, 161] on img "Next" at bounding box center [514, 155] width 15 height 40
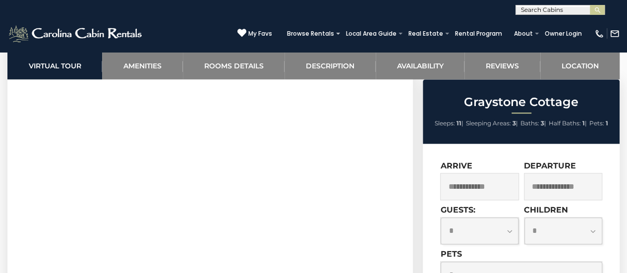
scroll to position [488, 0]
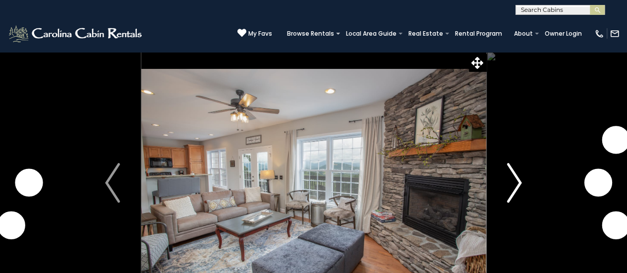
click at [512, 179] on img "Next" at bounding box center [514, 183] width 15 height 40
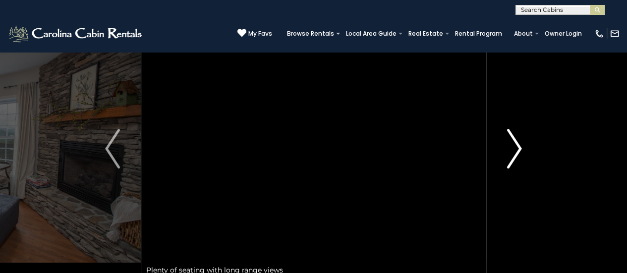
scroll to position [22, 0]
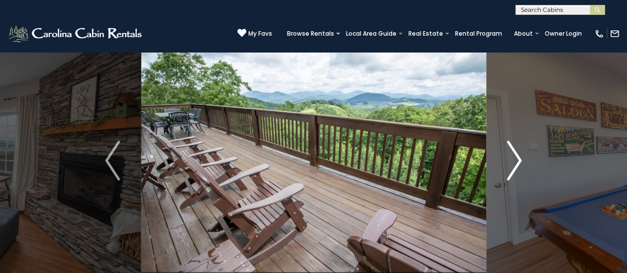
click at [509, 165] on img "Next" at bounding box center [514, 161] width 15 height 40
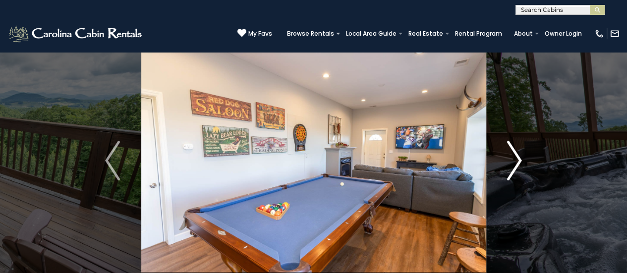
click at [509, 165] on img "Next" at bounding box center [514, 161] width 15 height 40
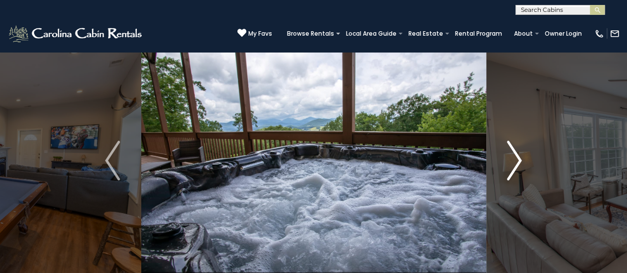
click at [509, 165] on img "Next" at bounding box center [514, 161] width 15 height 40
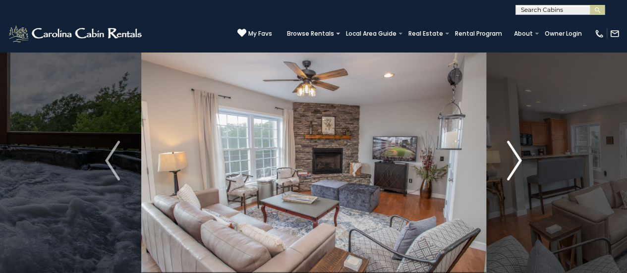
click at [509, 165] on img "Next" at bounding box center [514, 161] width 15 height 40
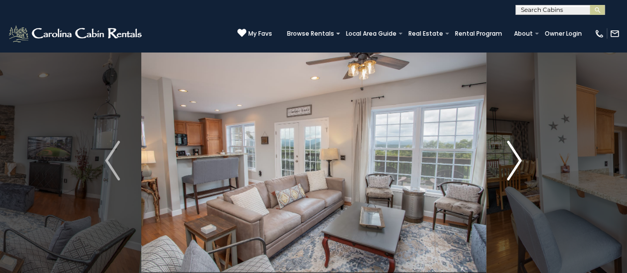
click at [509, 165] on img "Next" at bounding box center [514, 161] width 15 height 40
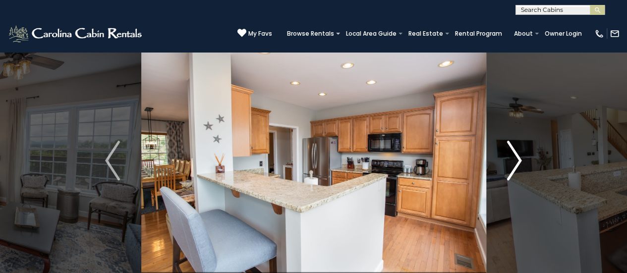
click at [509, 165] on img "Next" at bounding box center [514, 161] width 15 height 40
